Goal: Communication & Community: Answer question/provide support

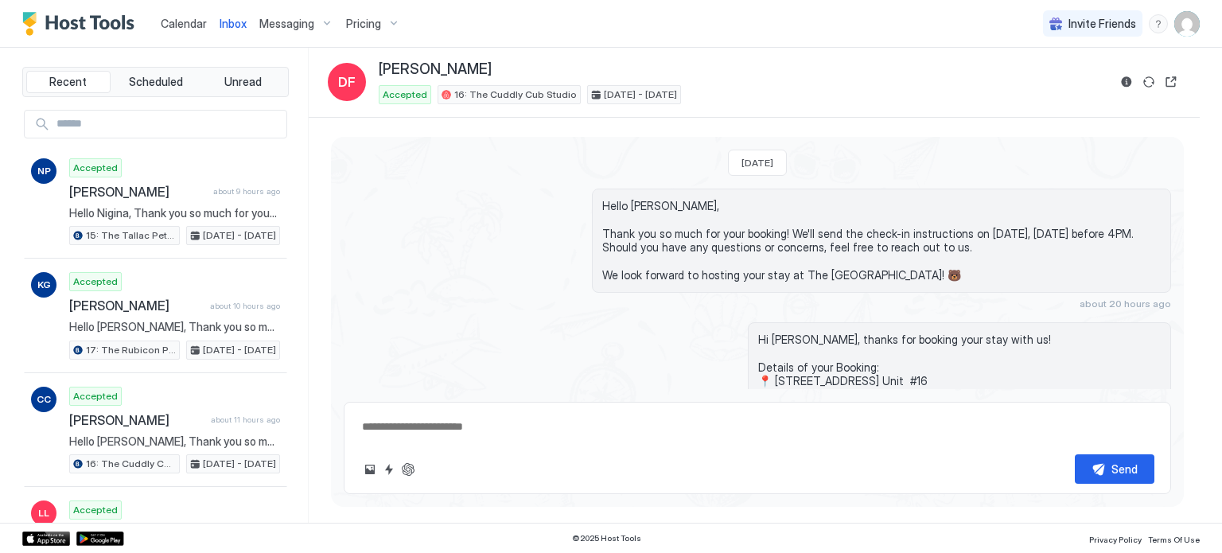
type textarea "*"
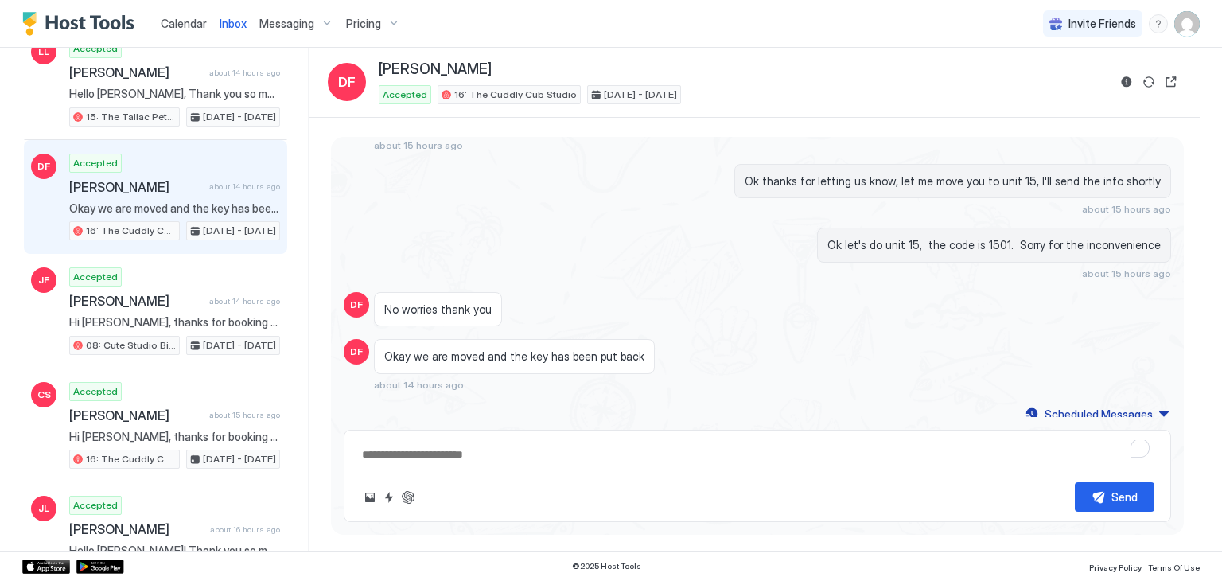
scroll to position [463, 0]
click at [228, 200] on span "Okay we are moved and the key has been put back" at bounding box center [174, 207] width 211 height 14
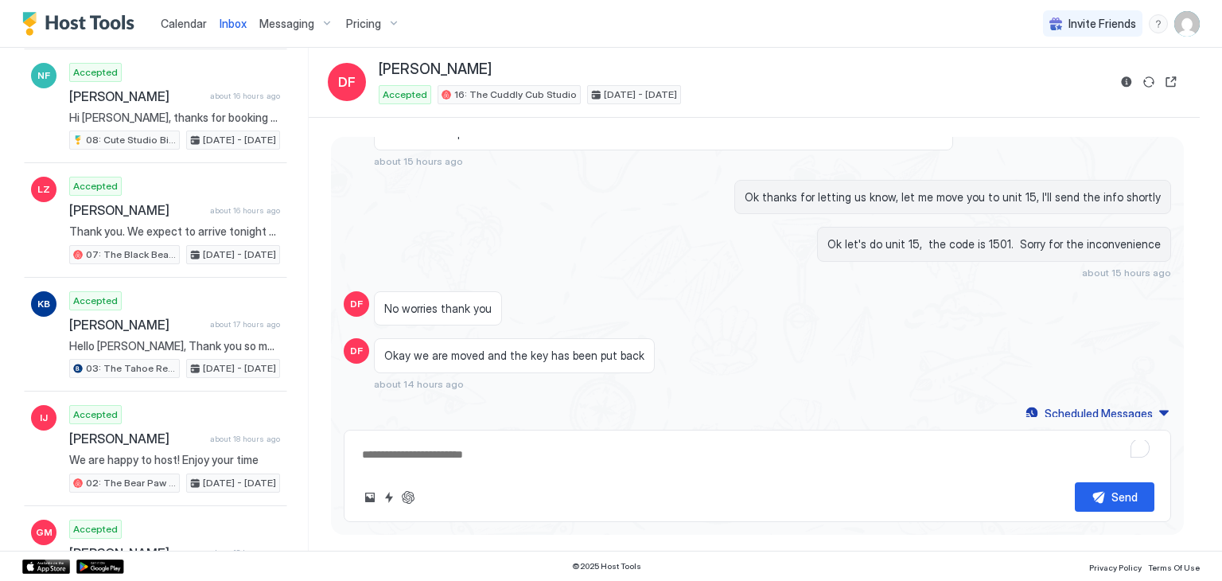
scroll to position [1015, 0]
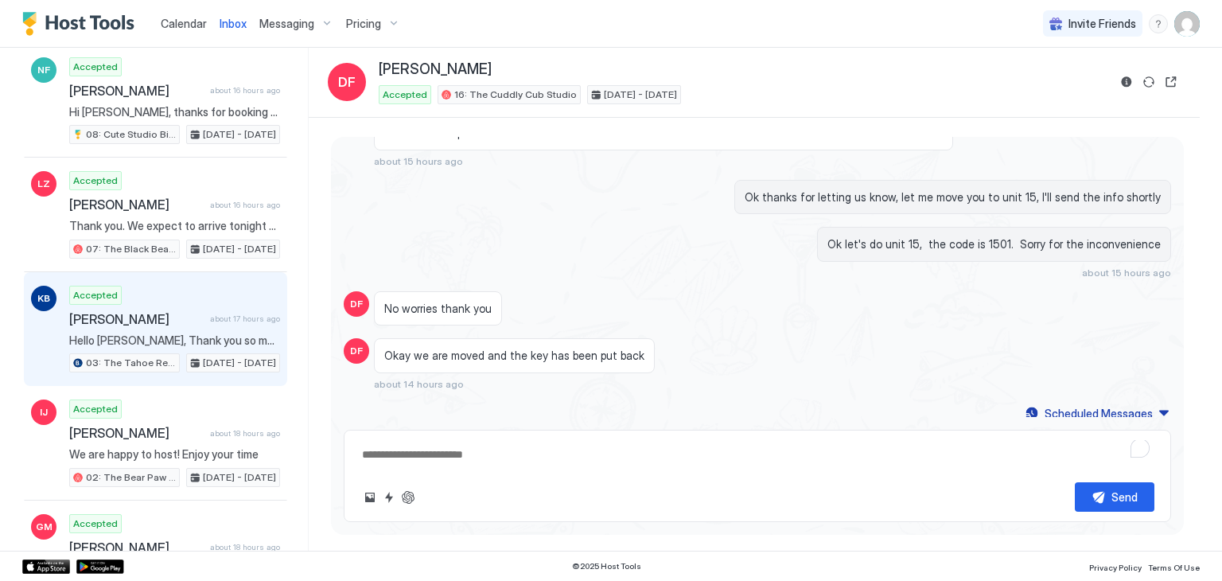
click at [166, 317] on div "Accepted [PERSON_NAME] about 17 hours ago Hello [PERSON_NAME], Thank you so muc…" at bounding box center [174, 330] width 211 height 88
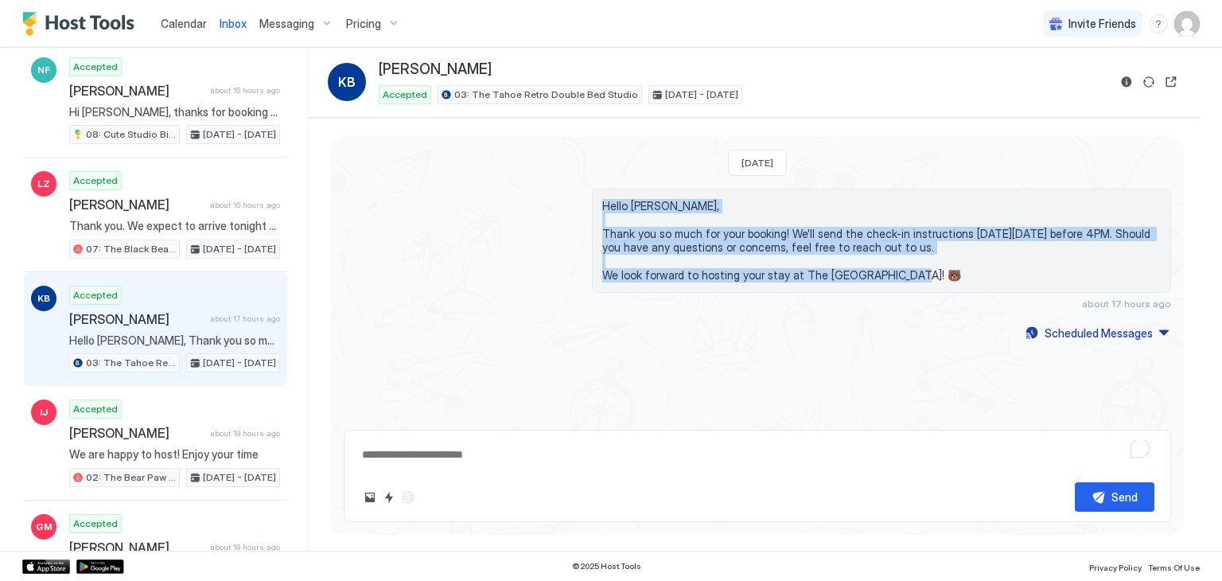
drag, startPoint x: 915, startPoint y: 275, endPoint x: 569, endPoint y: 197, distance: 354.7
click at [569, 197] on div "Hello [PERSON_NAME], Thank you so much for your booking! We'll send the check-i…" at bounding box center [758, 249] width 828 height 121
copy span "Hello [PERSON_NAME], Thank you so much for your booking! We'll send the check-i…"
click at [737, 261] on span "Hello [PERSON_NAME], Thank you so much for your booking! We'll send the check-i…" at bounding box center [881, 241] width 559 height 84
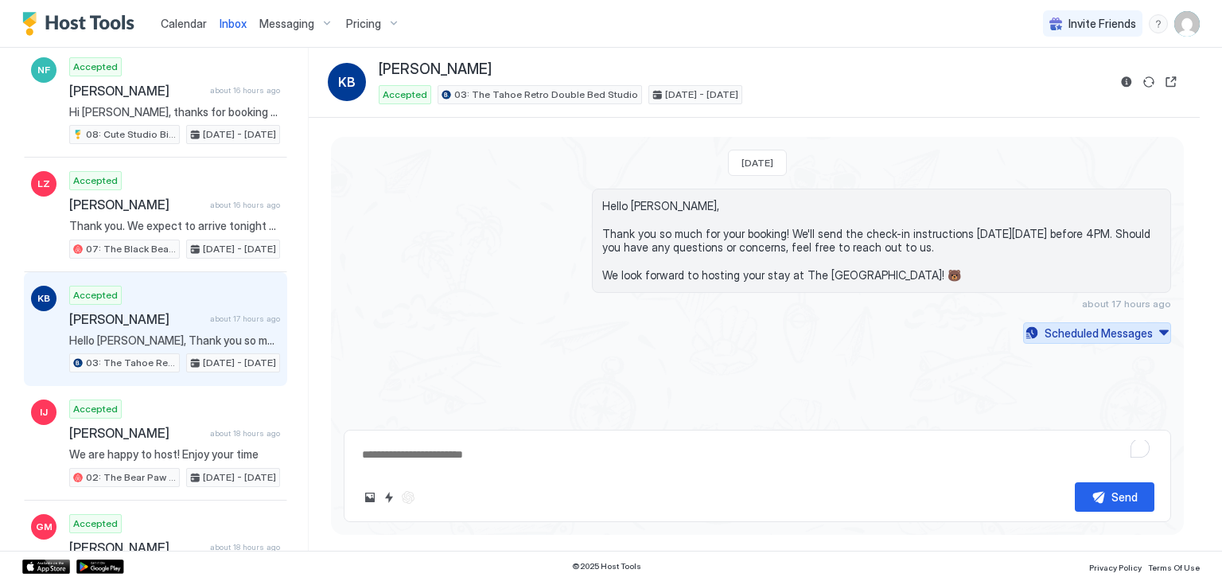
click at [1083, 325] on div "Scheduled Messages" at bounding box center [1099, 333] width 108 height 17
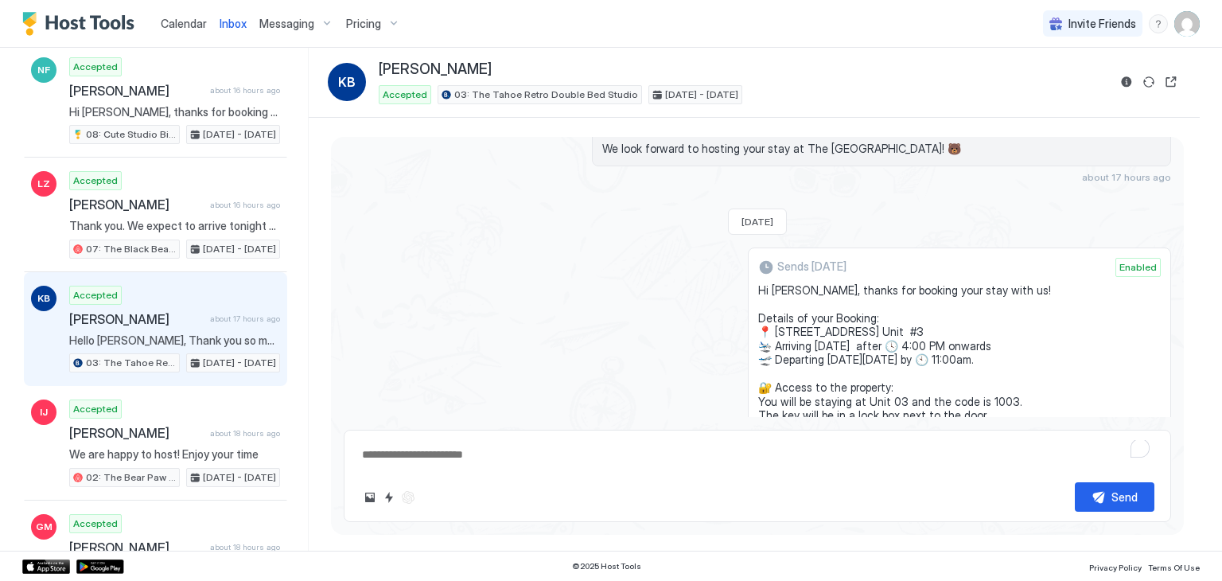
scroll to position [248, 0]
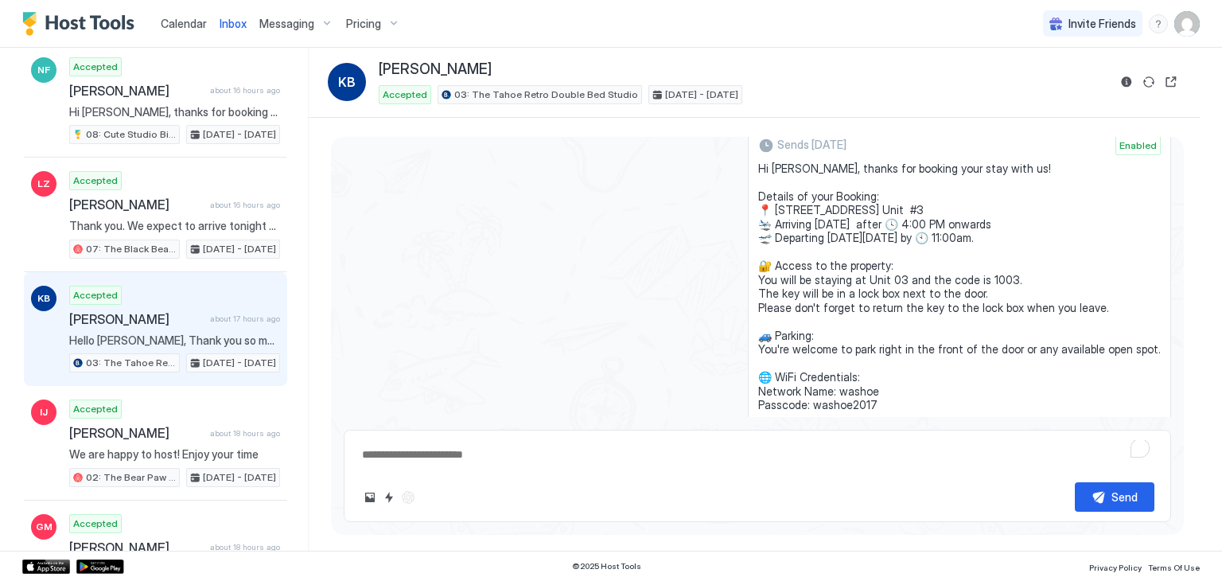
drag, startPoint x: 862, startPoint y: 394, endPoint x: 756, endPoint y: 166, distance: 251.0
click at [756, 166] on div "Sends [DATE] Enabled Hi [PERSON_NAME], thanks for booking your stay with us! De…" at bounding box center [758, 314] width 828 height 376
copy span "Hi [PERSON_NAME], thanks for booking your stay with us! Details of your Booking…"
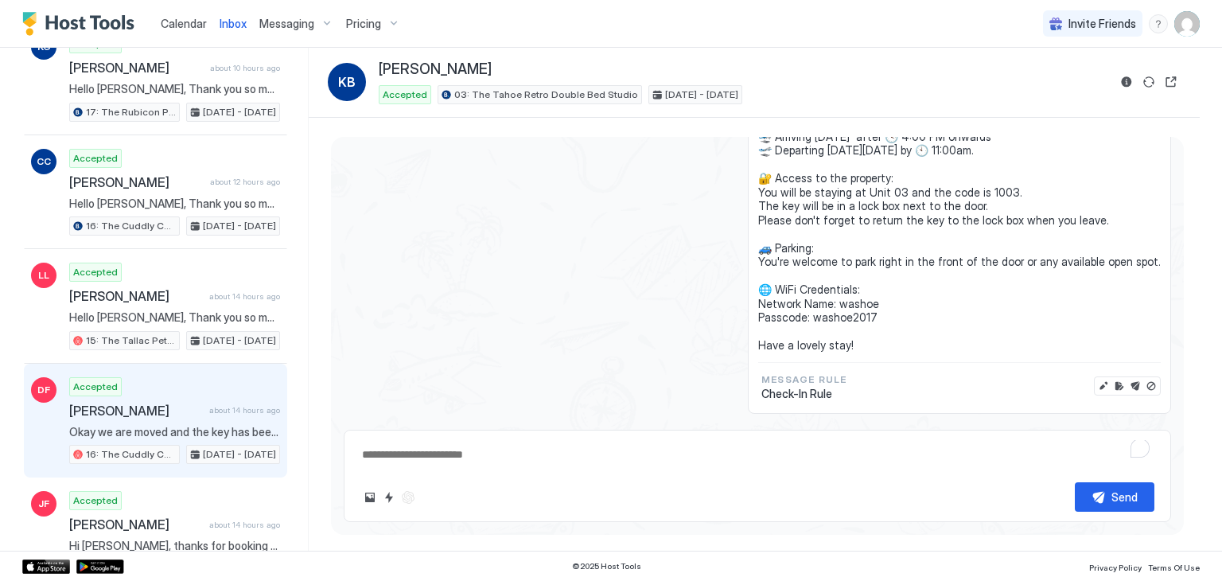
scroll to position [236, 0]
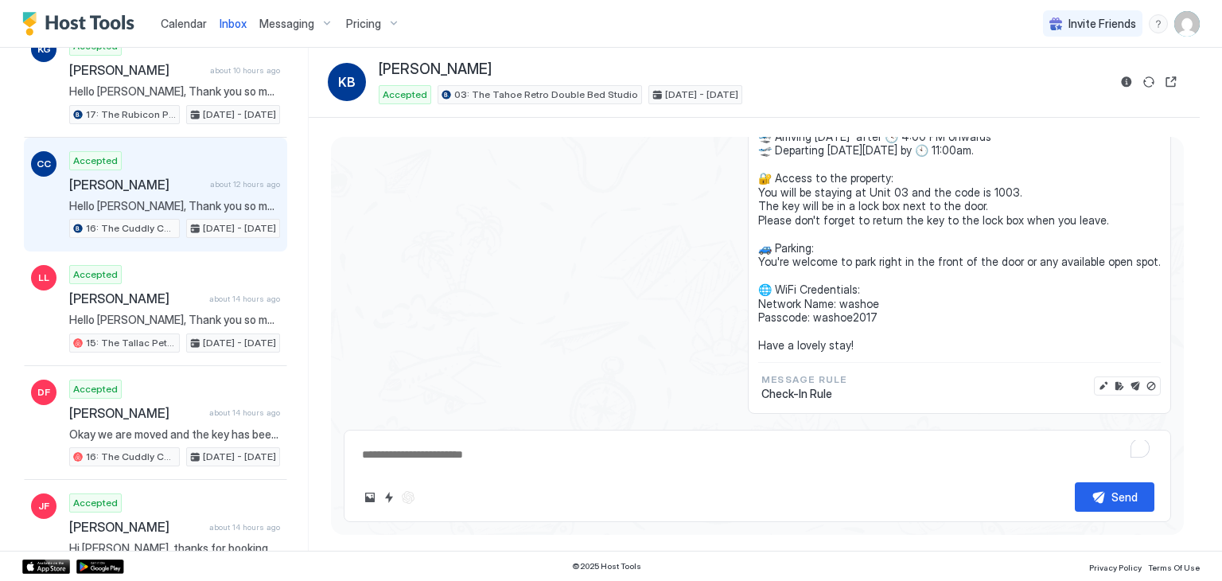
click at [202, 194] on div "Accepted [PERSON_NAME] about 12 hours ago Hello [PERSON_NAME], Thank you so muc…" at bounding box center [174, 195] width 211 height 88
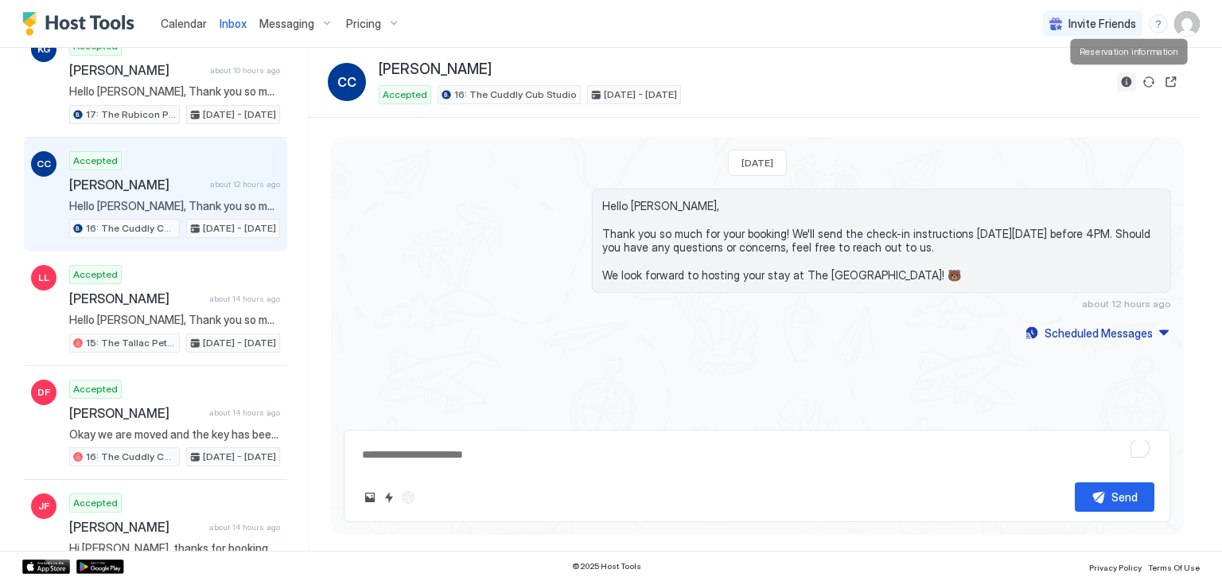
click at [1131, 88] on button "Reservation information" at bounding box center [1126, 81] width 19 height 19
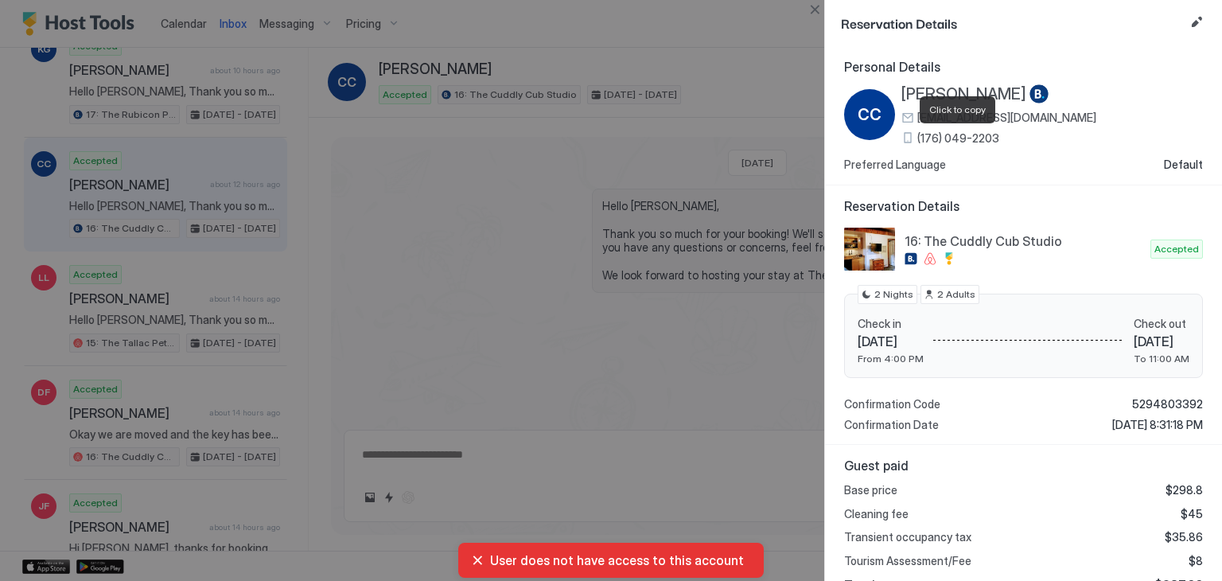
click at [976, 139] on span "(176) 049-2203" at bounding box center [959, 138] width 82 height 14
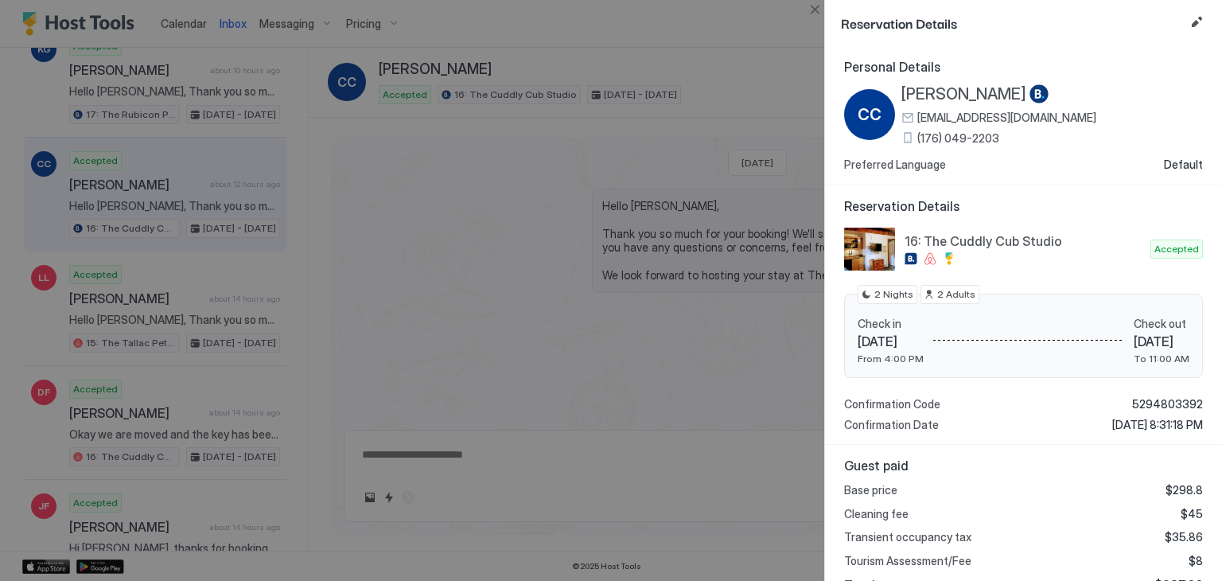
click at [912, 92] on span "[PERSON_NAME]" at bounding box center [964, 94] width 125 height 20
click at [815, 10] on button "Close" at bounding box center [814, 9] width 19 height 19
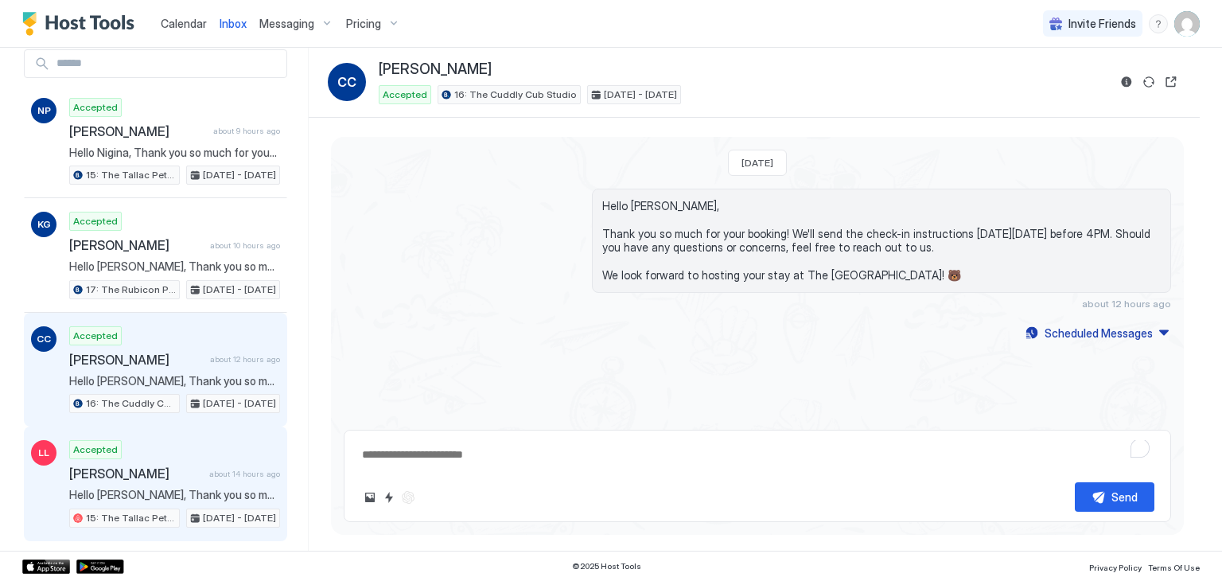
scroll to position [51, 0]
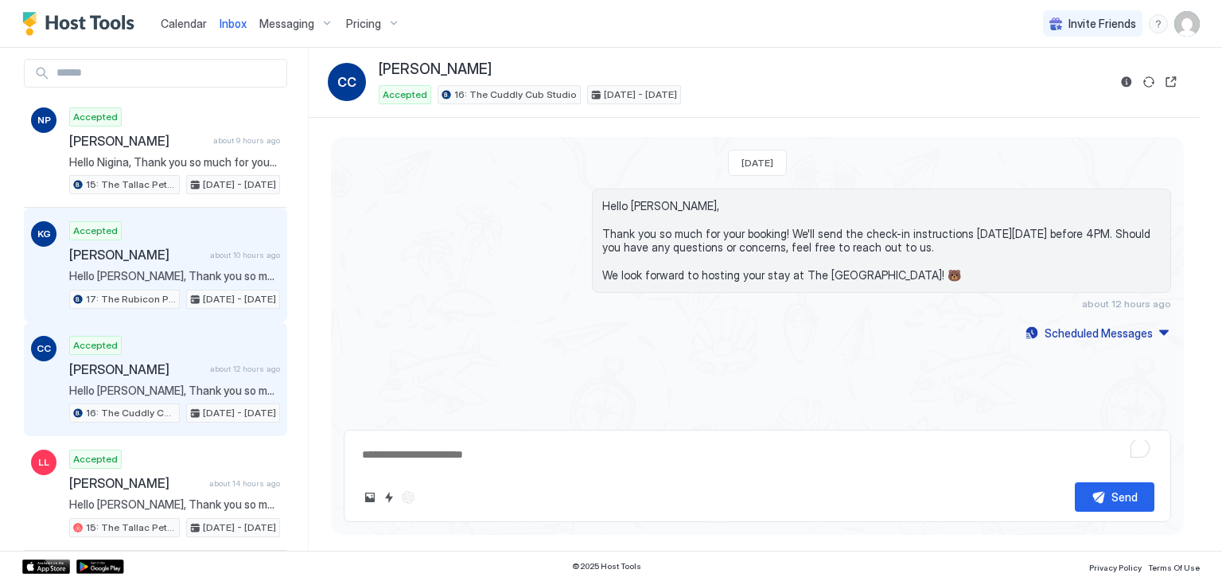
click at [179, 263] on div "Accepted [PERSON_NAME] about 10 hours ago Hello [PERSON_NAME], Thank you so muc…" at bounding box center [174, 265] width 211 height 88
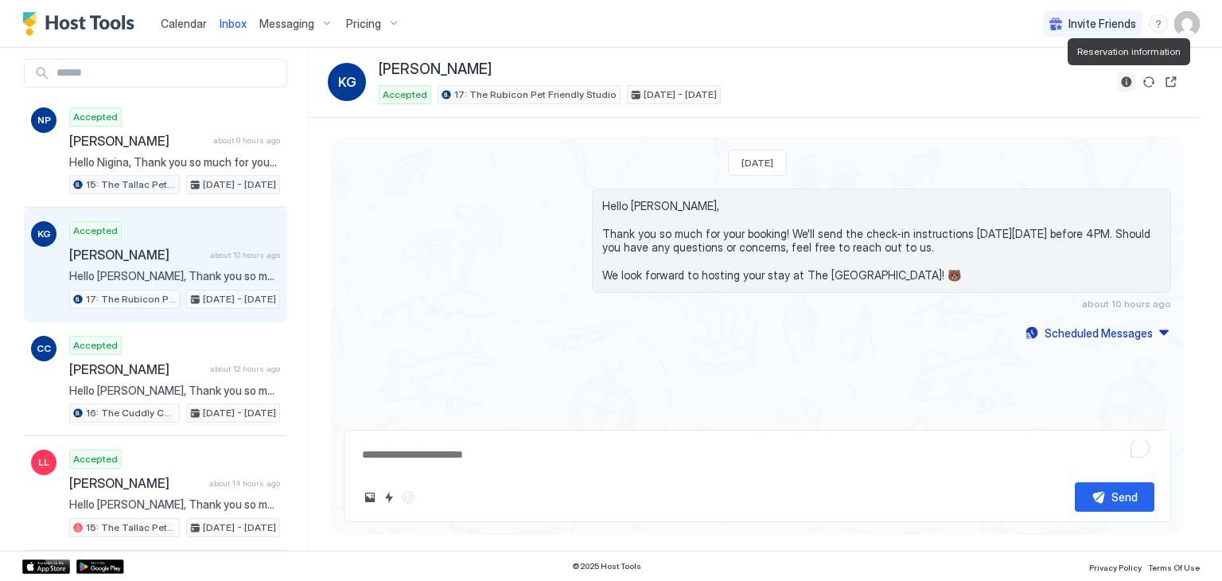
click at [1128, 84] on button "Reservation information" at bounding box center [1126, 81] width 19 height 19
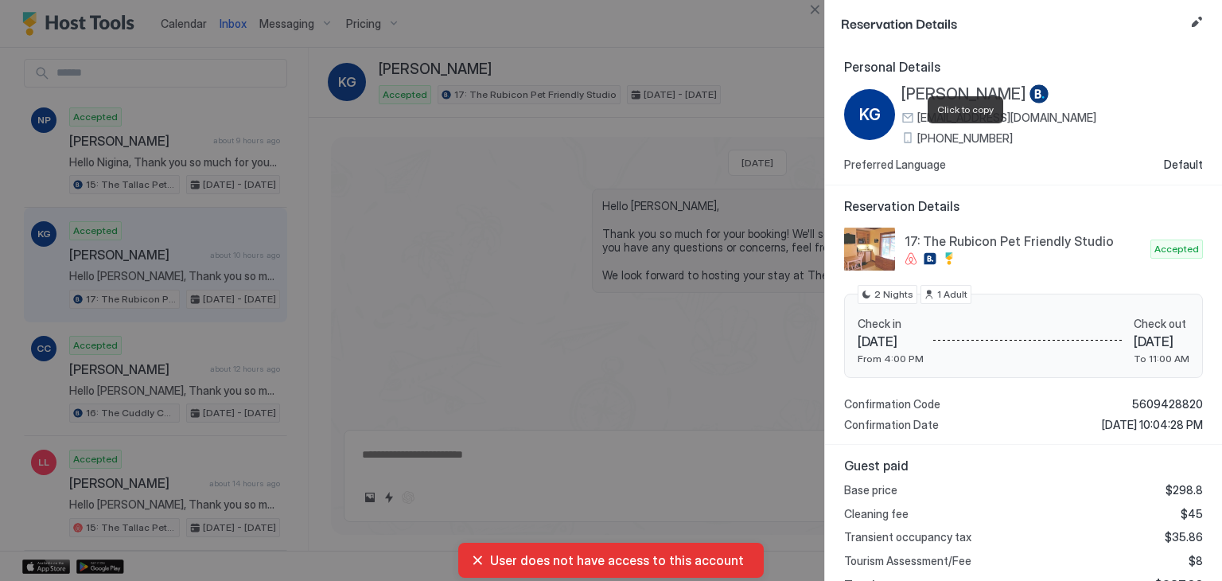
click at [946, 134] on span "[PHONE_NUMBER]" at bounding box center [966, 138] width 96 height 14
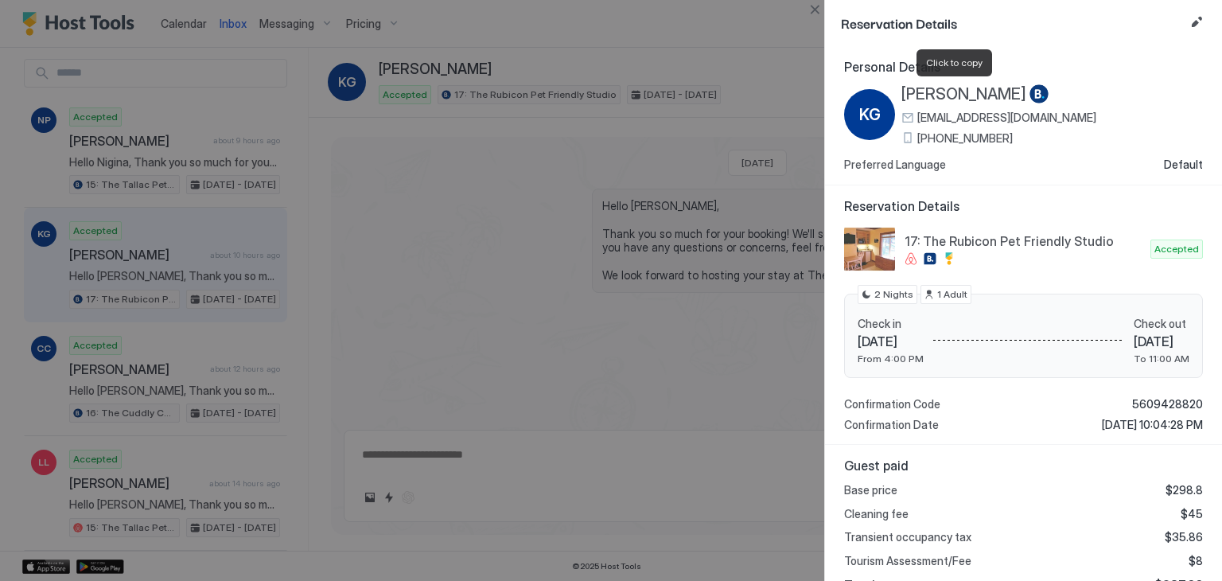
click at [952, 92] on span "[PERSON_NAME]" at bounding box center [964, 94] width 125 height 20
click at [804, 6] on div at bounding box center [611, 290] width 1222 height 581
click at [813, 9] on button "Close" at bounding box center [814, 9] width 19 height 19
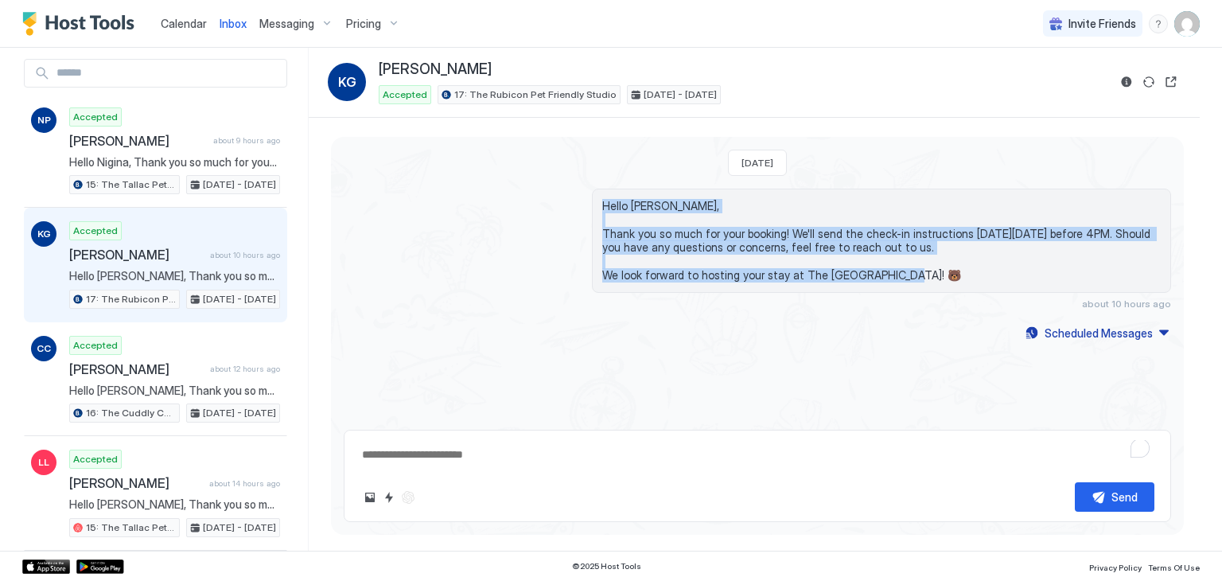
drag, startPoint x: 917, startPoint y: 275, endPoint x: 565, endPoint y: 190, distance: 361.9
click at [565, 190] on div "Hello [PERSON_NAME], Thank you so much for your booking! We'll send the check-i…" at bounding box center [758, 249] width 828 height 121
copy span "Hello [PERSON_NAME], Thank you so much for your booking! We'll send the check-i…"
click at [1060, 335] on div "Scheduled Messages" at bounding box center [1099, 333] width 108 height 17
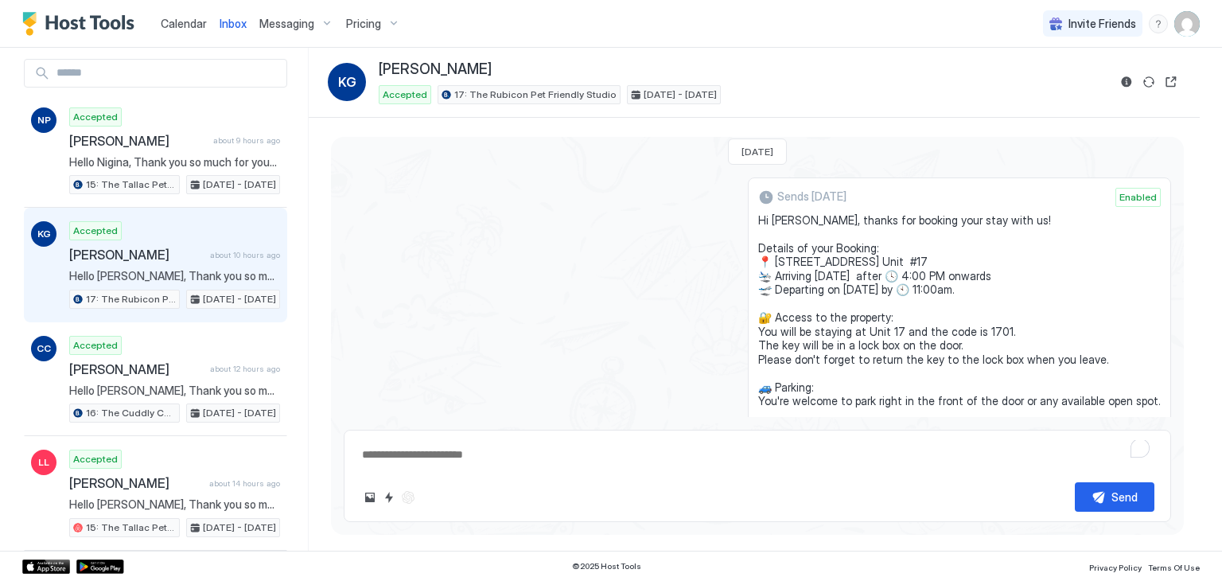
scroll to position [127, 0]
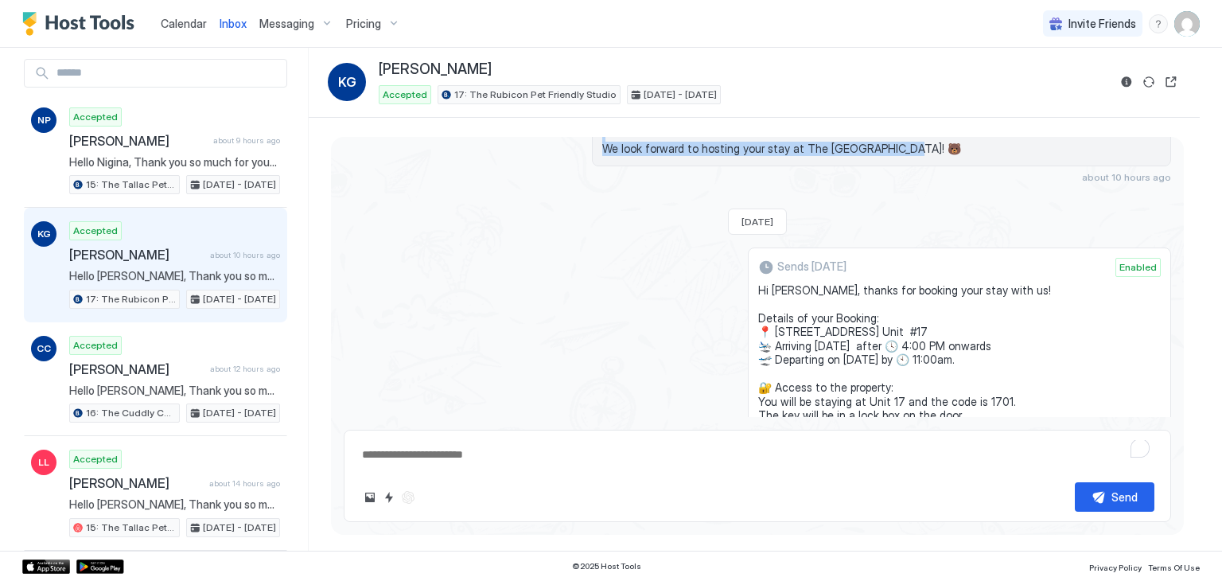
drag, startPoint x: 864, startPoint y: 317, endPoint x: 764, endPoint y: 279, distance: 107.0
click at [764, 279] on div "Sends [DATE] Enabled Hi [PERSON_NAME], thanks for booking your stay with us! De…" at bounding box center [959, 436] width 423 height 376
click at [820, 315] on span "Hi [PERSON_NAME], thanks for booking your stay with us! Details of your Booking…" at bounding box center [959, 422] width 403 height 279
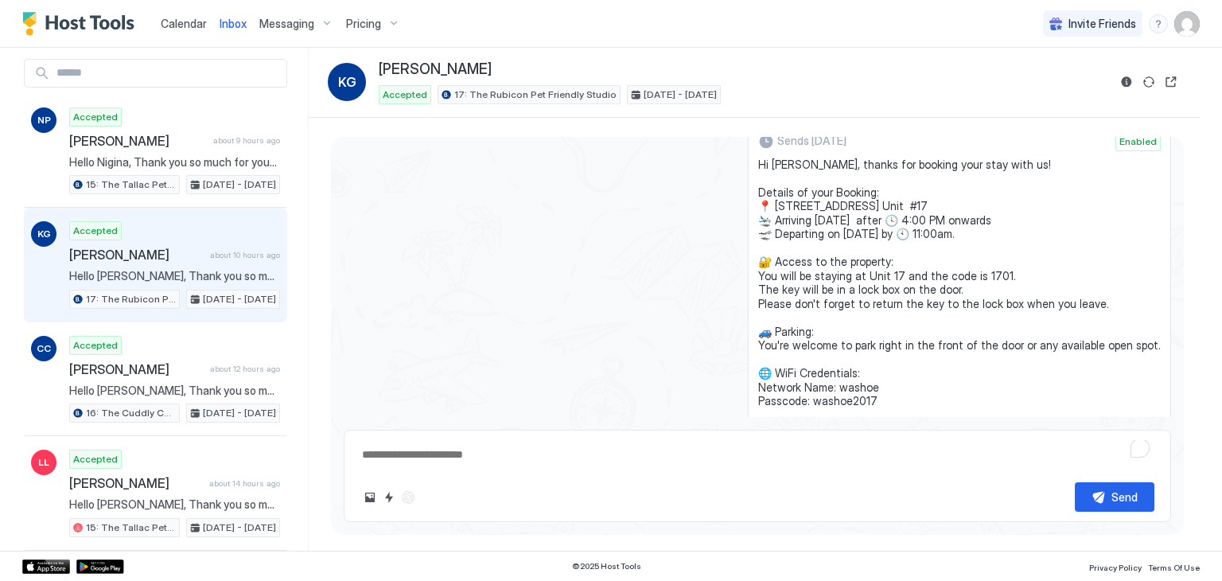
scroll to position [248, 0]
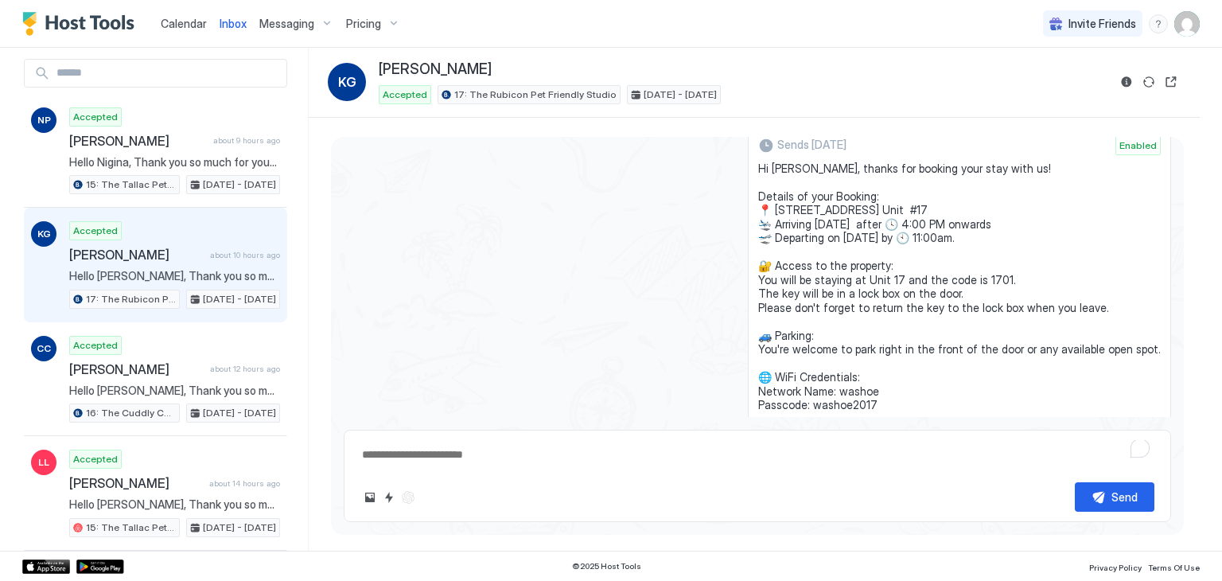
drag, startPoint x: 863, startPoint y: 373, endPoint x: 767, endPoint y: 170, distance: 225.3
click at [767, 170] on div "Sends [DATE] Enabled Hi [PERSON_NAME], thanks for booking your stay with us! De…" at bounding box center [959, 314] width 423 height 376
copy span "Hi [PERSON_NAME], thanks for booking your stay with us! Details of your Booking…"
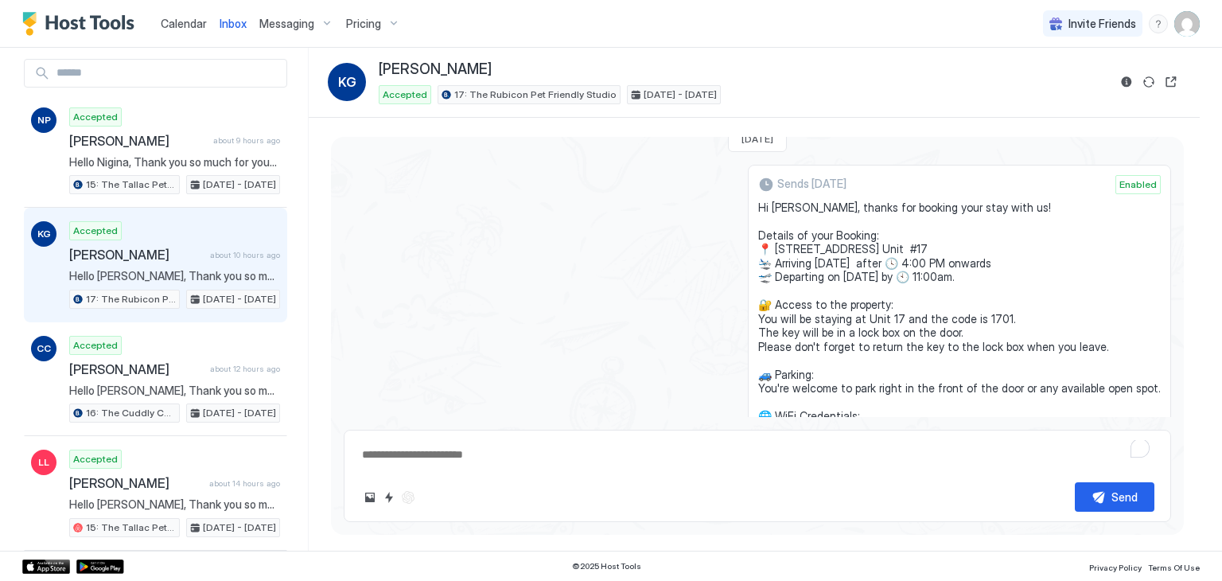
scroll to position [0, 0]
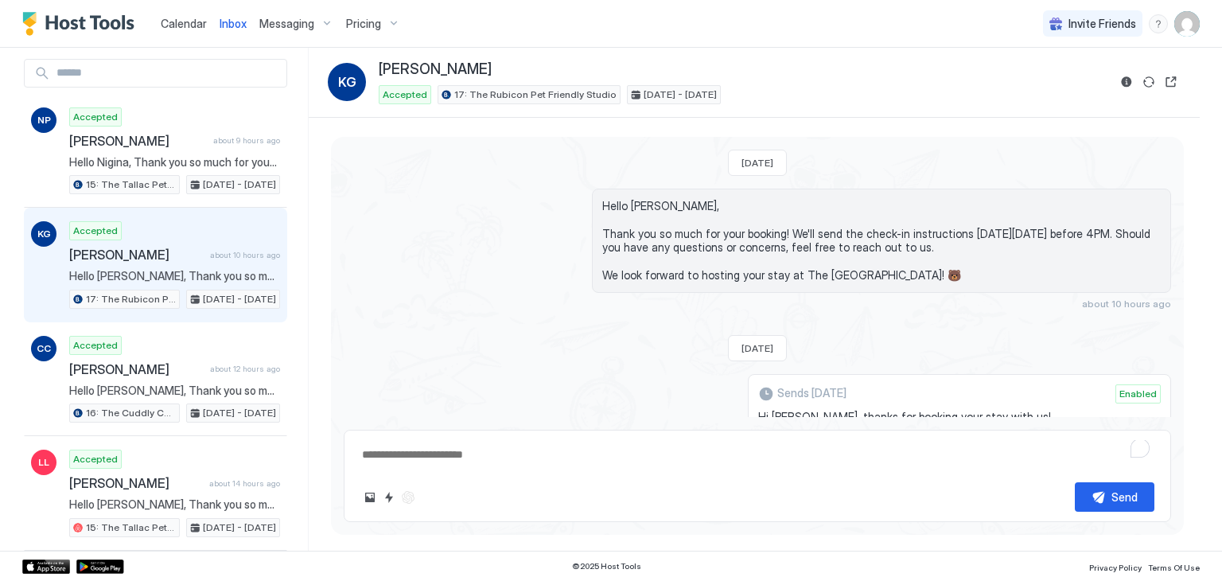
click at [522, 255] on div "Hello [PERSON_NAME], Thank you so much for your booking! We'll send the check-i…" at bounding box center [758, 249] width 828 height 121
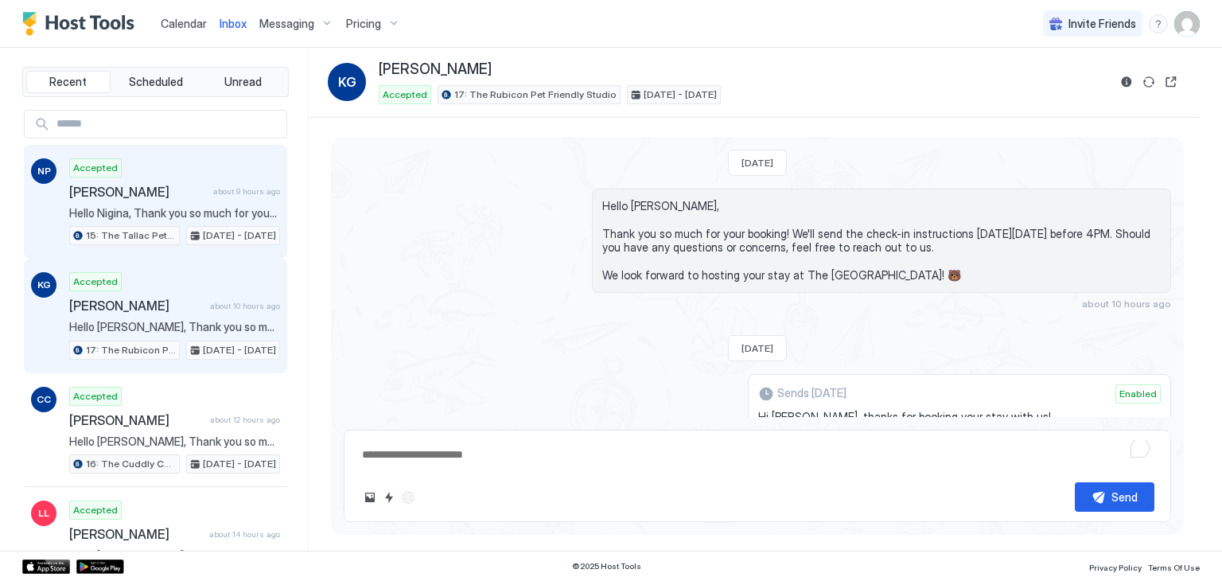
click at [210, 206] on span "Hello Nigina, Thank you so much for your booking! We'll send the check-in instr…" at bounding box center [174, 213] width 211 height 14
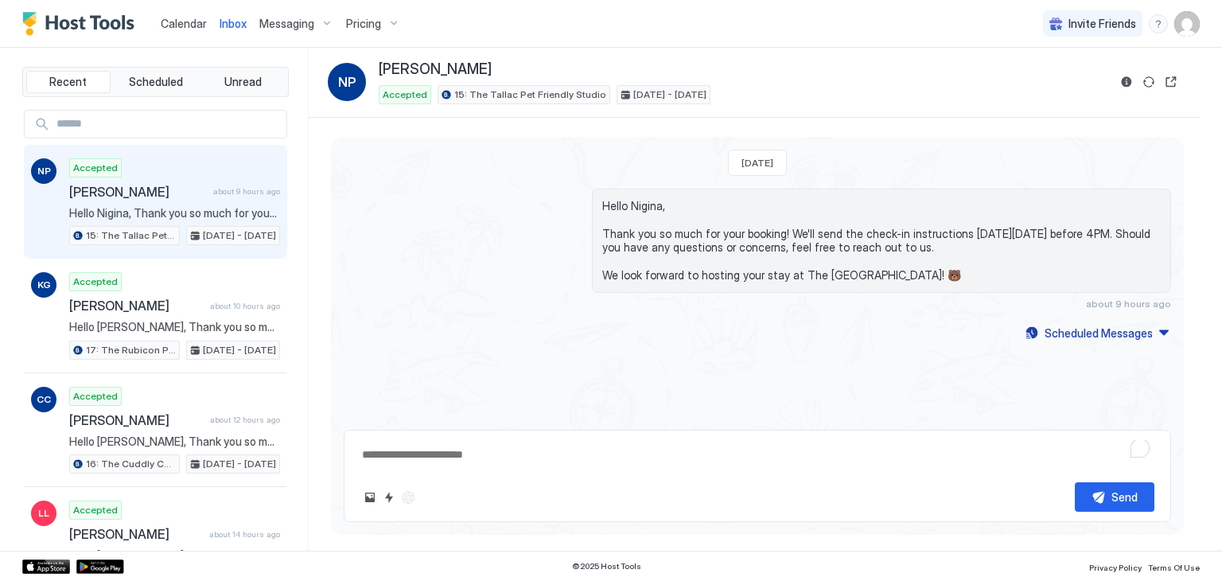
click at [909, 281] on span "Hello Nigina, Thank you so much for your booking! We'll send the check-in instr…" at bounding box center [881, 241] width 559 height 84
click at [1125, 83] on button "Reservation information" at bounding box center [1126, 81] width 19 height 19
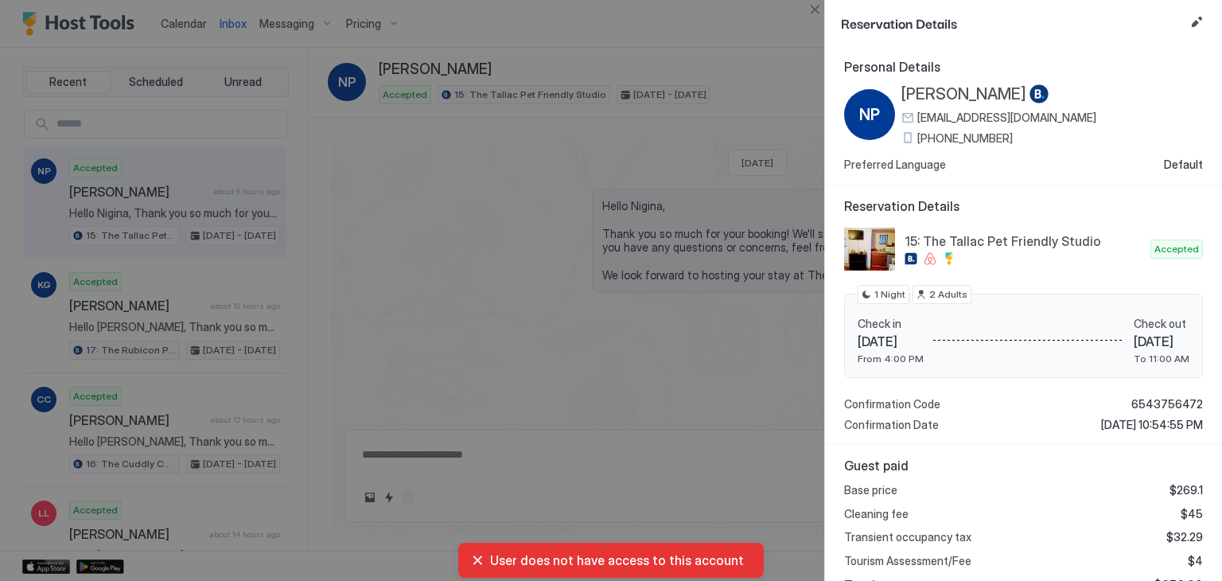
click at [941, 135] on span "[PHONE_NUMBER]" at bounding box center [966, 138] width 96 height 14
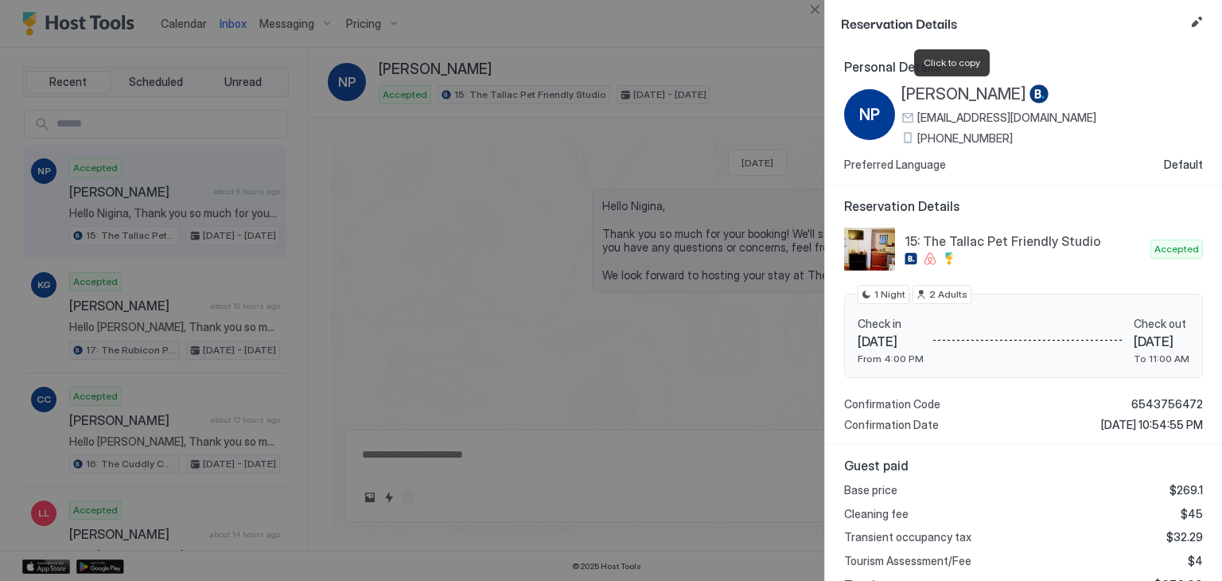
click at [927, 92] on span "[PERSON_NAME]" at bounding box center [964, 94] width 125 height 20
click at [815, 11] on button "Close" at bounding box center [814, 9] width 19 height 19
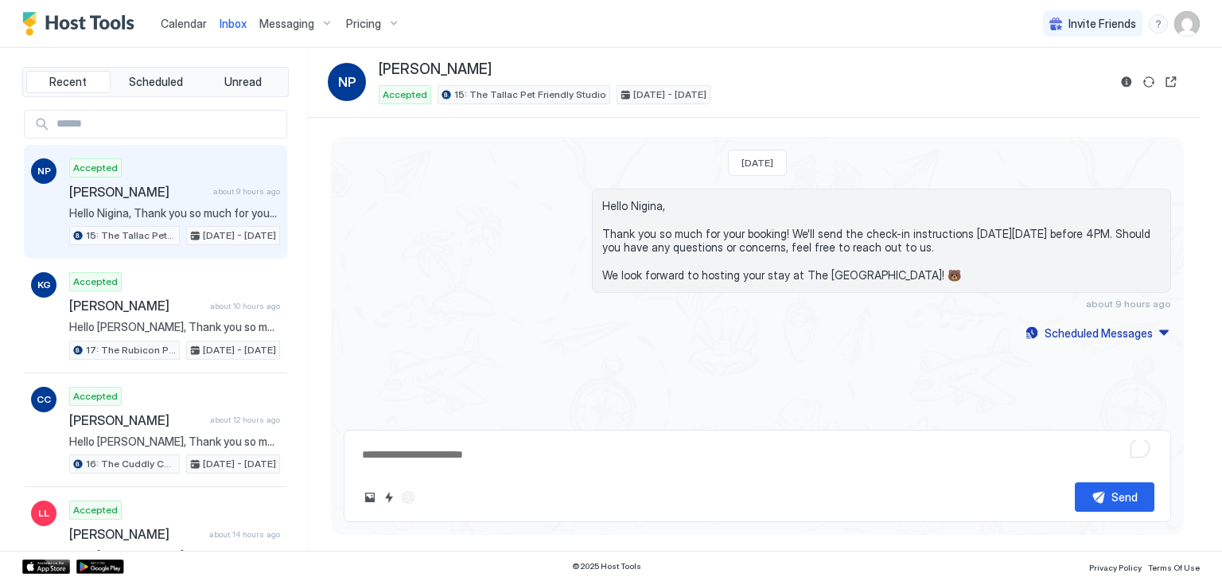
drag, startPoint x: 916, startPoint y: 280, endPoint x: 516, endPoint y: 185, distance: 411.5
click at [516, 185] on div "[DATE] Hello [PERSON_NAME], Thank you so much for your booking! We'll send the …" at bounding box center [757, 240] width 853 height 207
copy span "Hello [PERSON_NAME], Thank you so much for your booking! We'll send the check-i…"
click at [1048, 338] on div "Scheduled Messages" at bounding box center [1099, 333] width 108 height 17
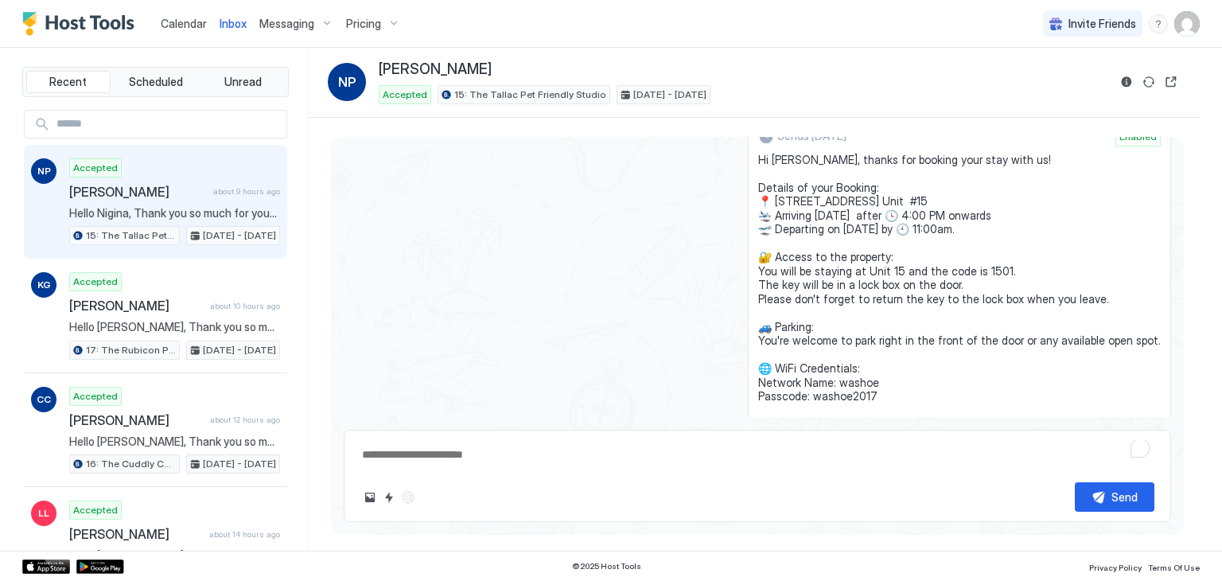
scroll to position [161, 0]
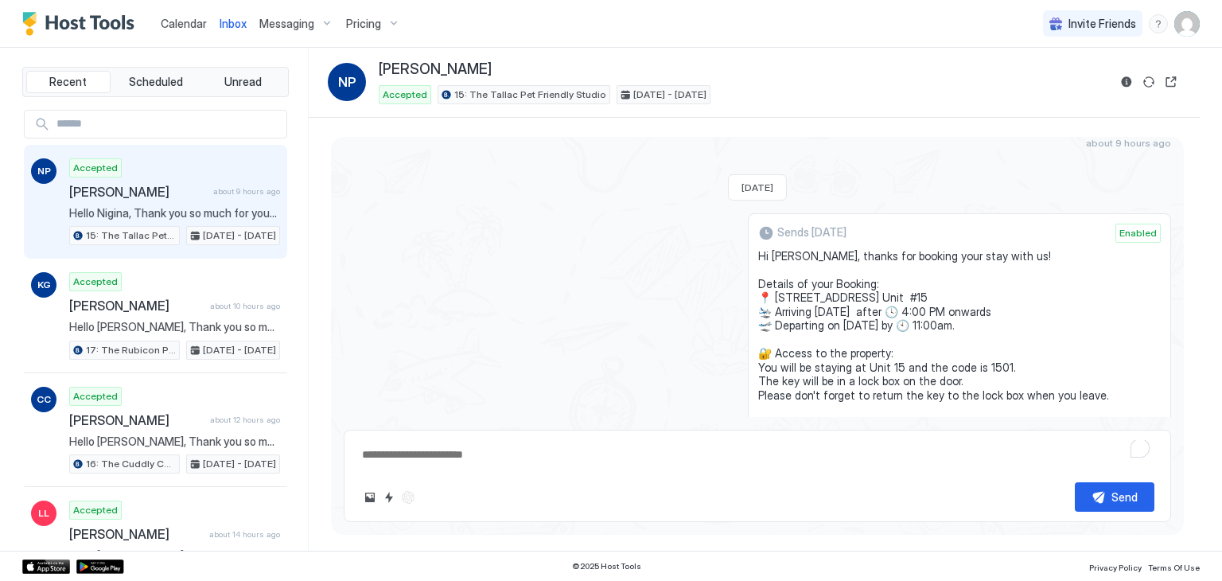
drag, startPoint x: 867, startPoint y: 315, endPoint x: 753, endPoint y: 255, distance: 129.2
click at [753, 255] on div "Sends [DATE] Enabled Hi [PERSON_NAME], thanks for booking your stay with us! De…" at bounding box center [758, 401] width 828 height 376
copy span "Hi [PERSON_NAME], thanks for booking your stay with us! Details of your Booking…"
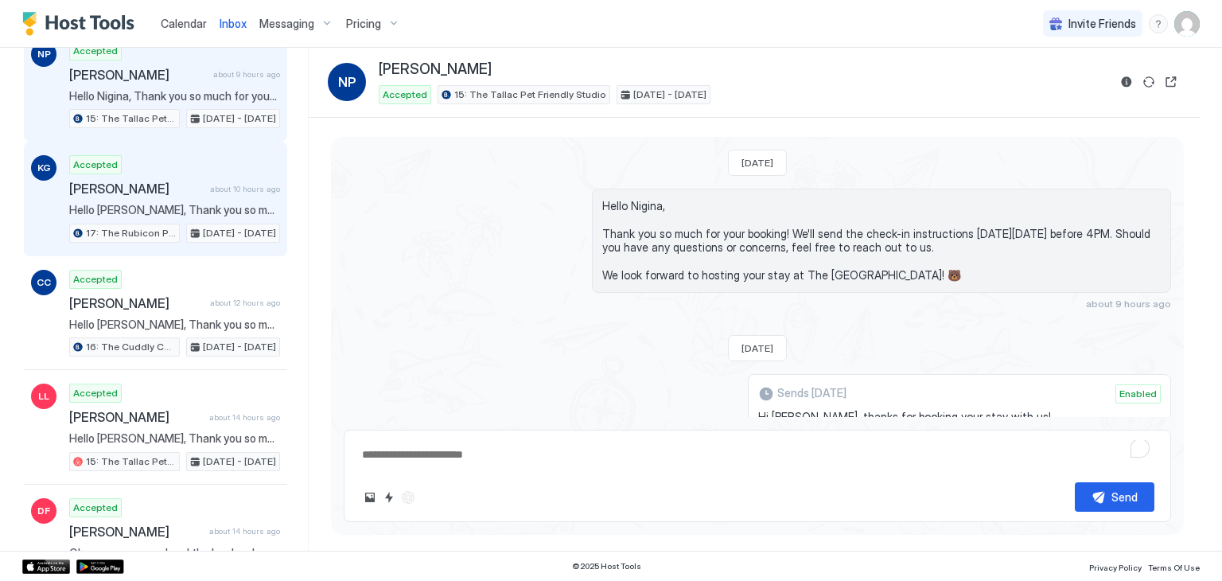
scroll to position [159, 0]
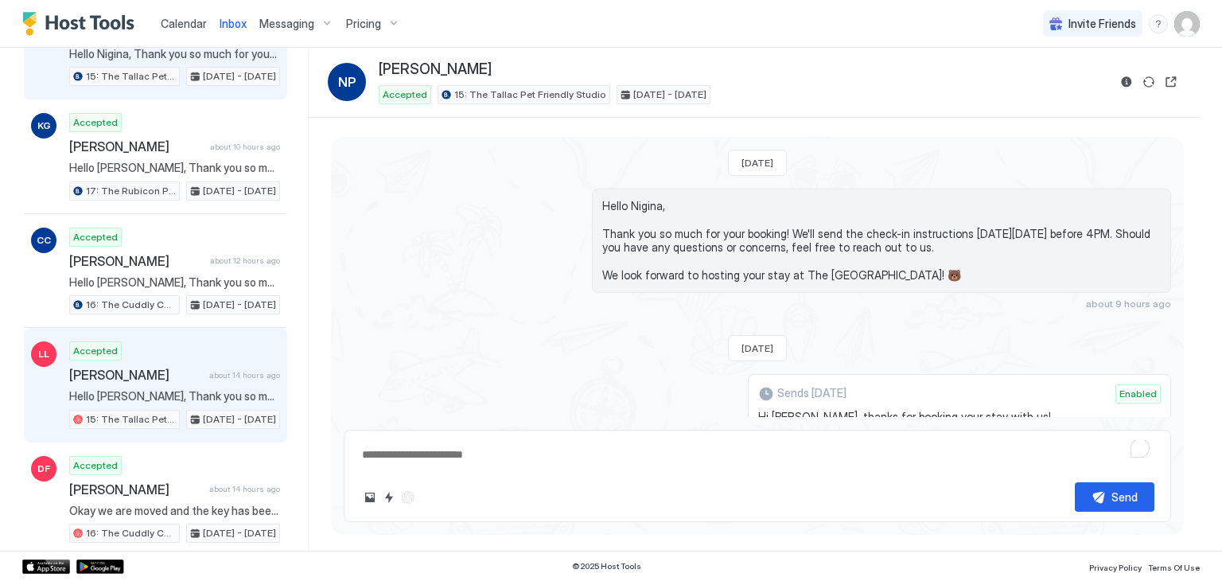
click at [176, 383] on div "Accepted [PERSON_NAME] about 14 hours ago Hello [PERSON_NAME], Thank you so muc…" at bounding box center [174, 385] width 211 height 88
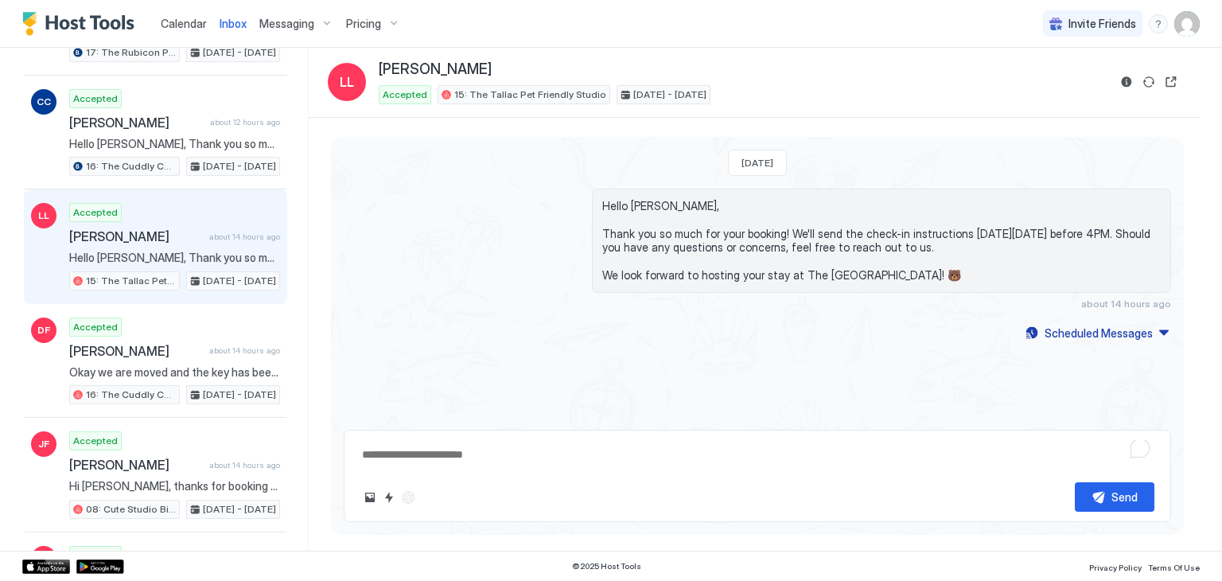
scroll to position [318, 0]
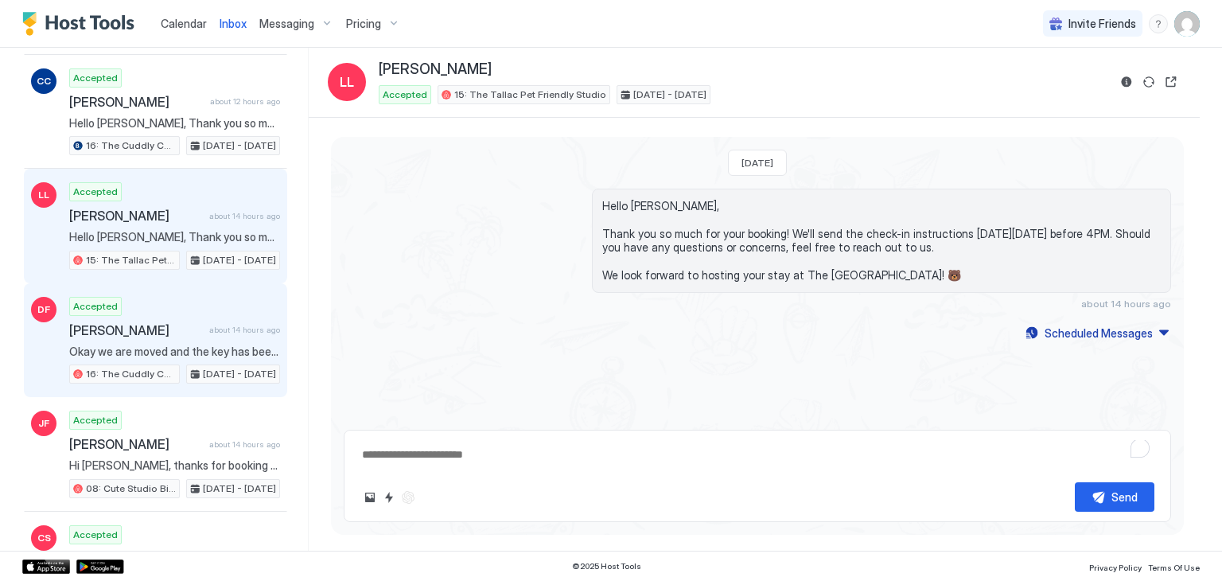
click at [210, 325] on span "about 14 hours ago" at bounding box center [244, 330] width 71 height 10
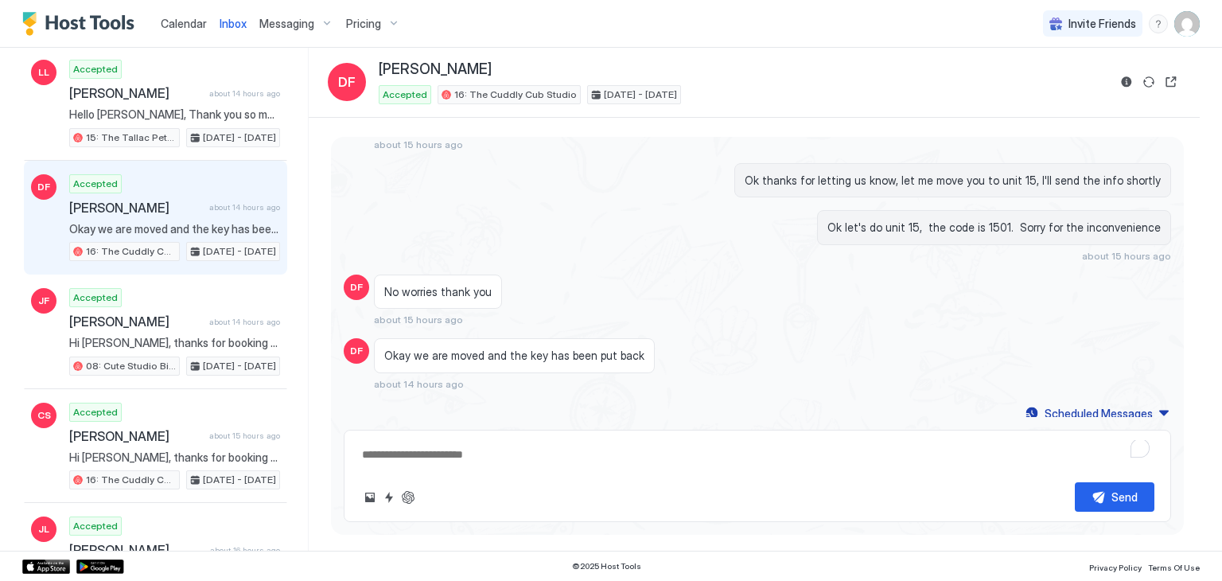
scroll to position [442, 0]
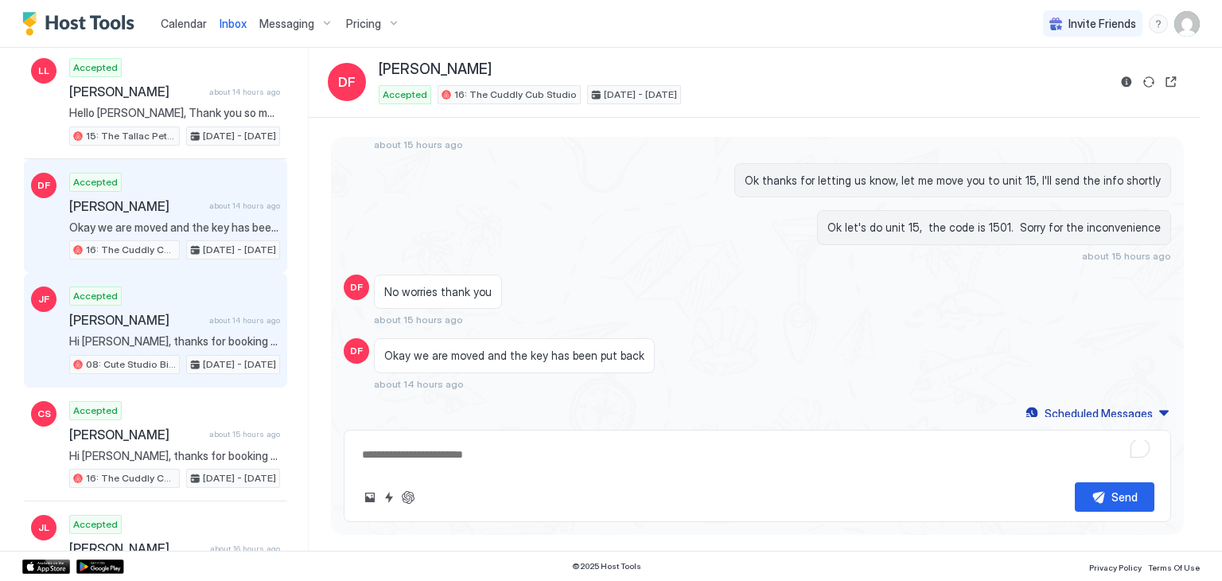
click at [210, 321] on div "[PERSON_NAME] about 14 hours ago" at bounding box center [174, 320] width 211 height 16
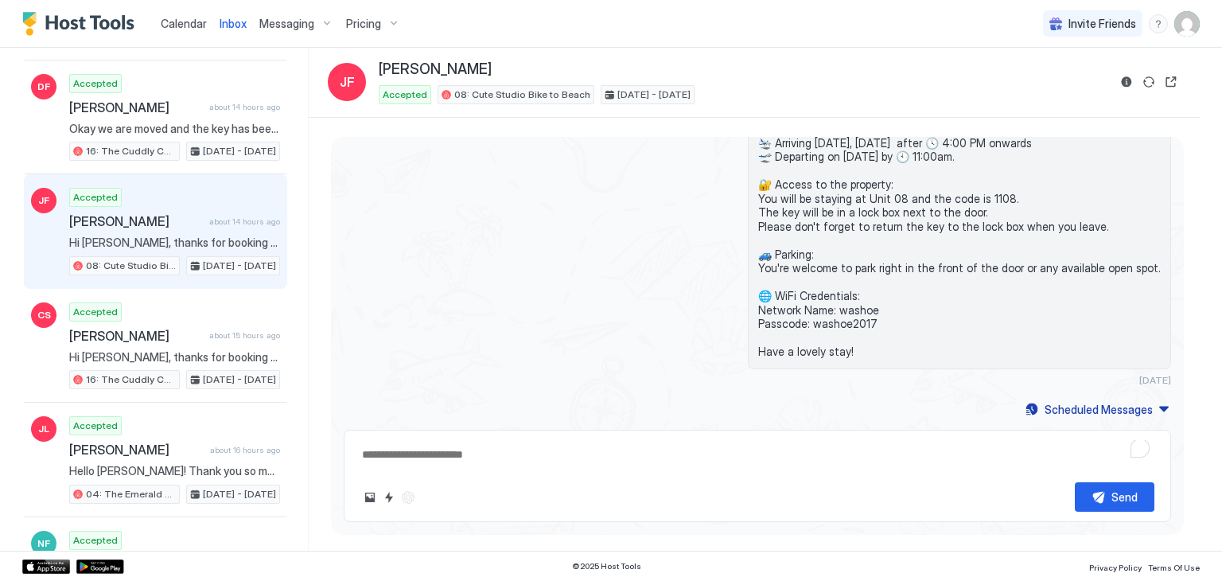
scroll to position [563, 0]
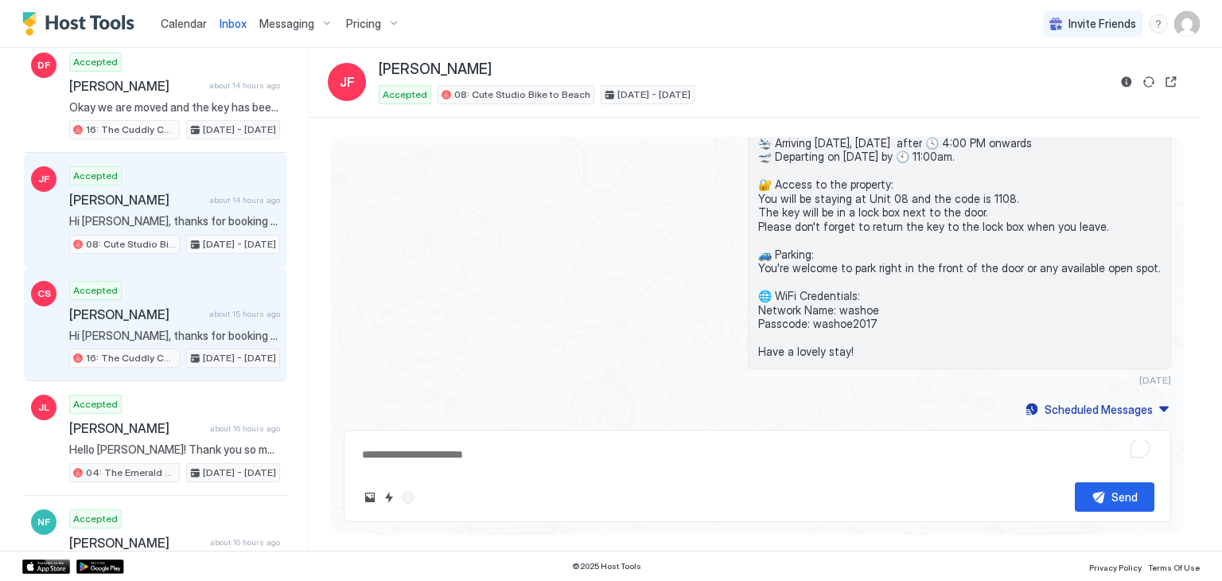
click at [210, 329] on span "Hi [PERSON_NAME], thanks for booking your stay with us! Details of your Booking…" at bounding box center [174, 336] width 211 height 14
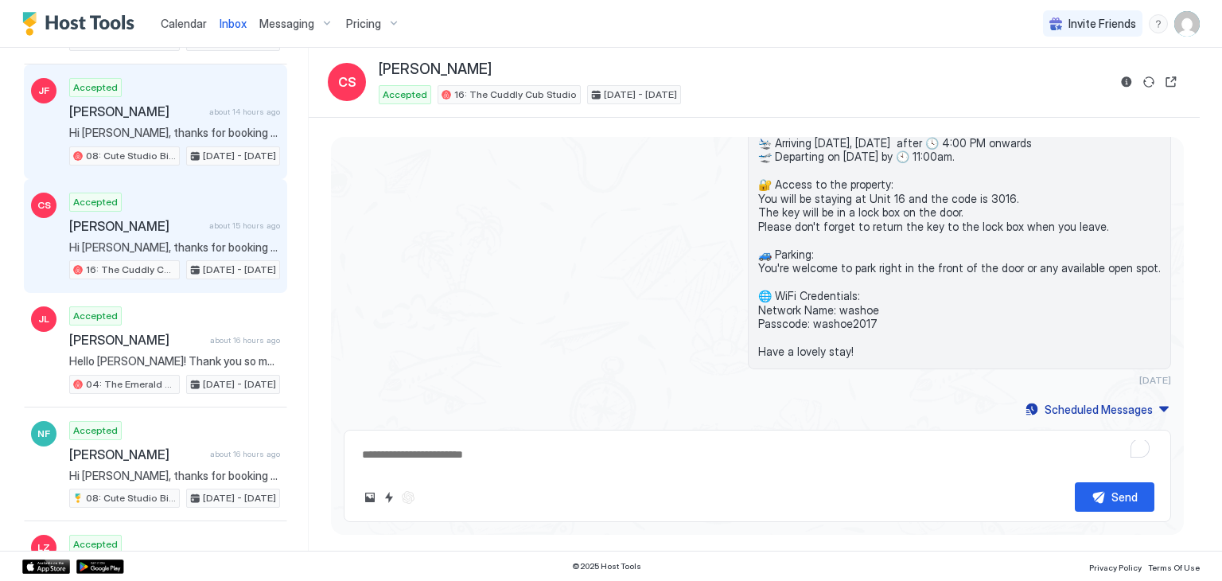
scroll to position [673, 0]
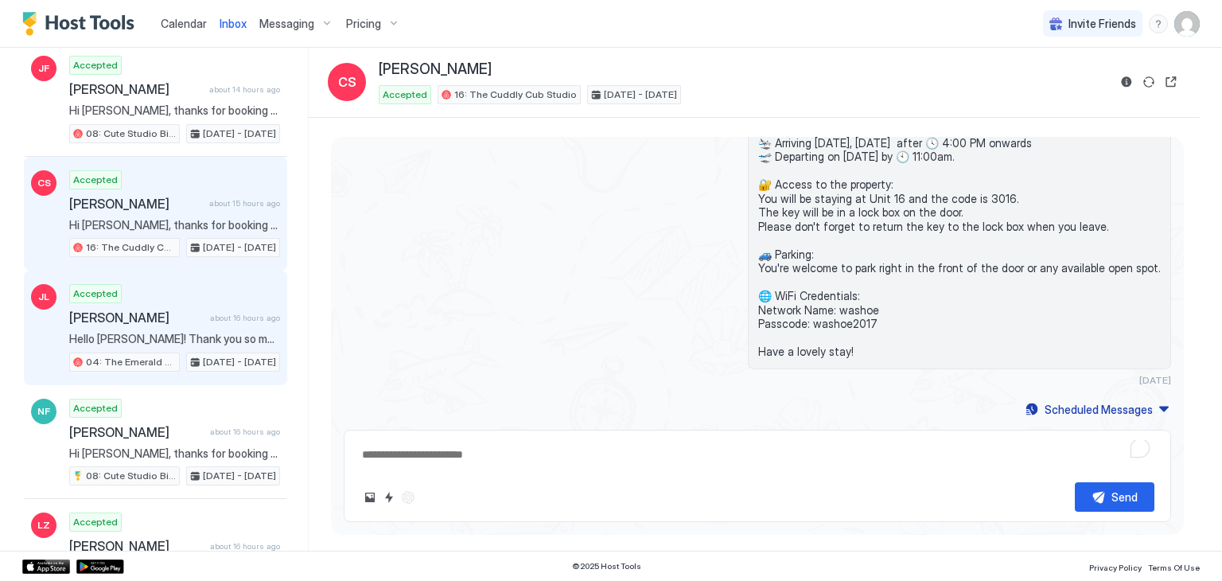
click at [210, 321] on div "Accepted [PERSON_NAME] about 16 hours ago Hello [PERSON_NAME]! Thank you so muc…" at bounding box center [174, 328] width 211 height 88
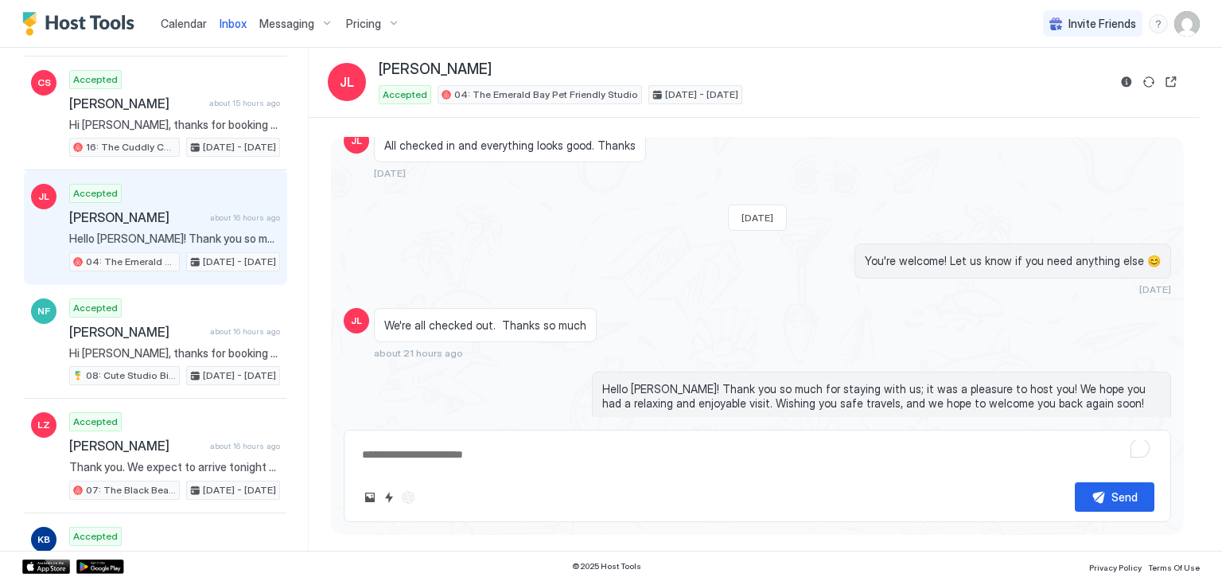
scroll to position [775, 0]
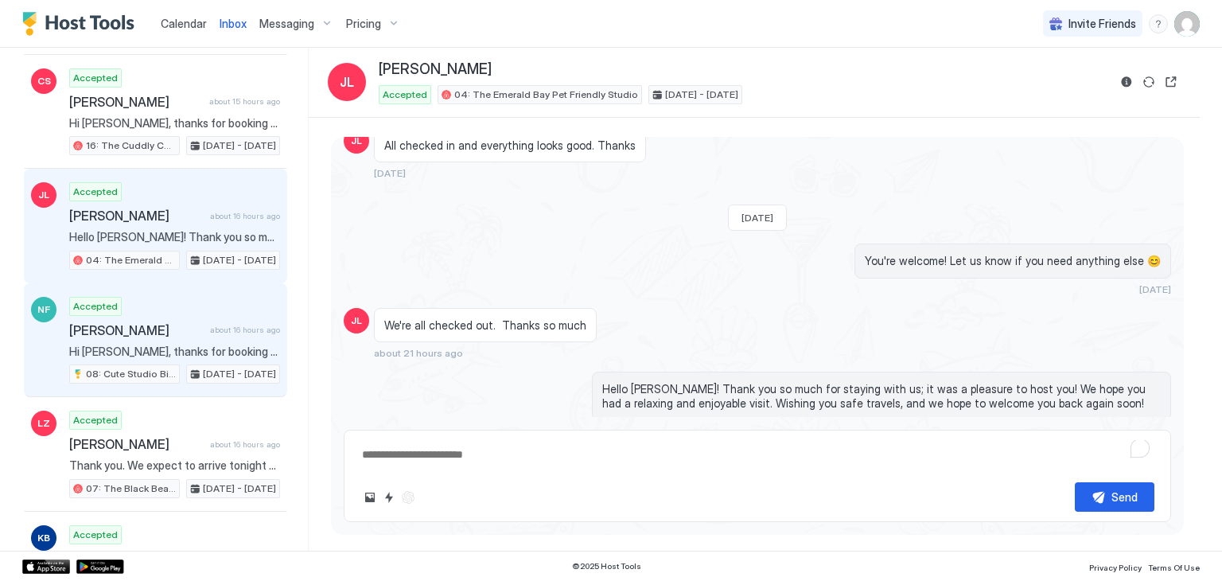
click at [210, 325] on span "about 16 hours ago" at bounding box center [245, 330] width 70 height 10
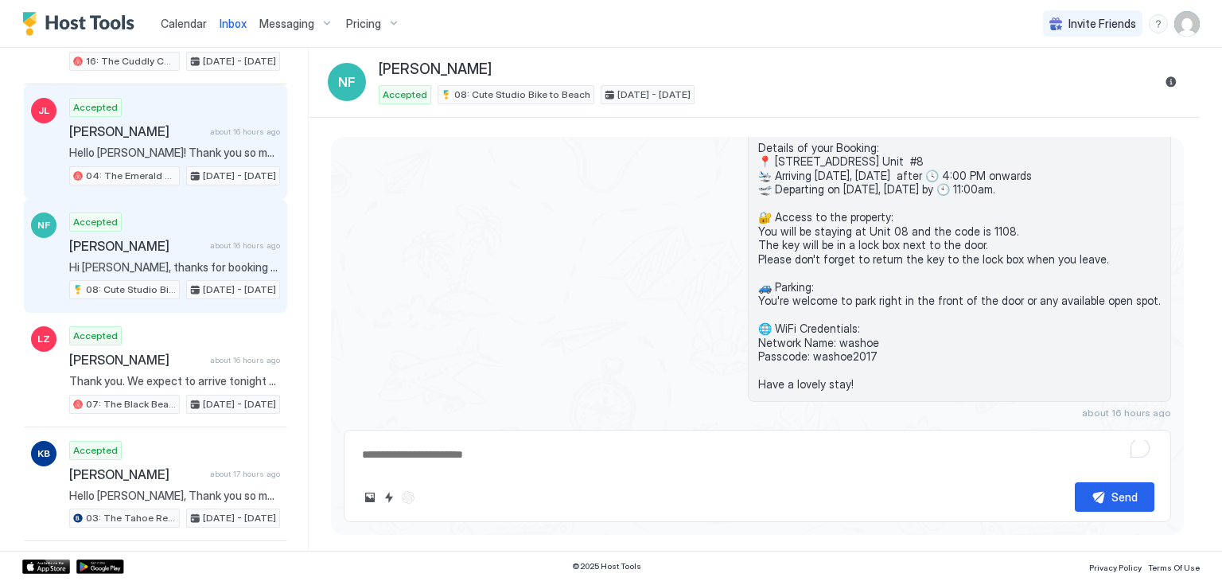
scroll to position [863, 0]
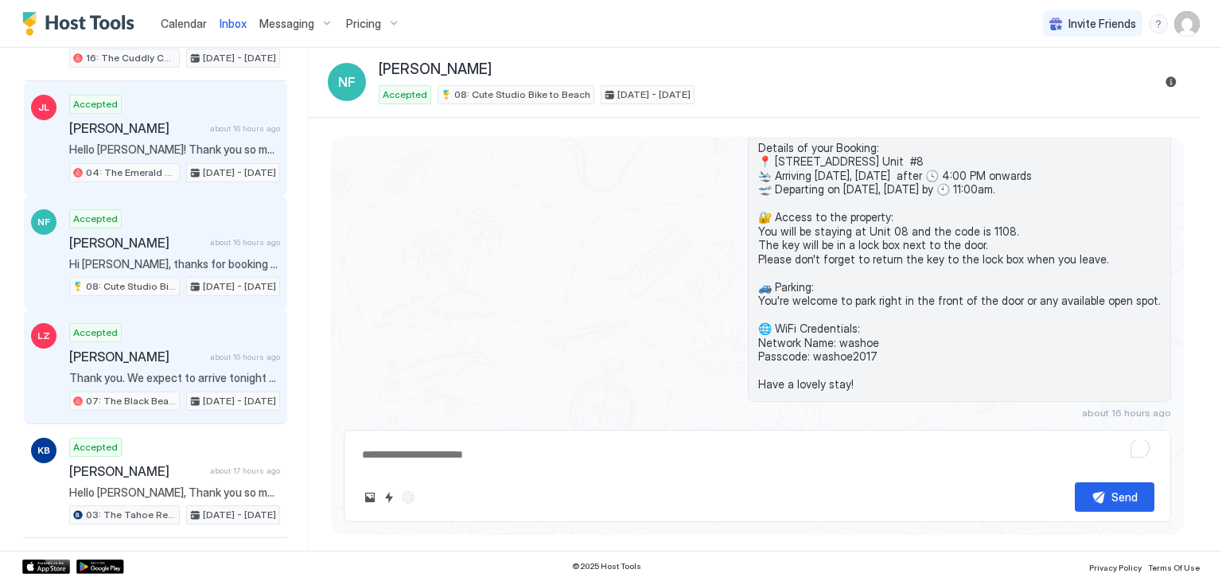
click at [210, 323] on div "Accepted [PERSON_NAME] about 16 hours ago Thank you. We expect to arrive tonigh…" at bounding box center [174, 367] width 211 height 88
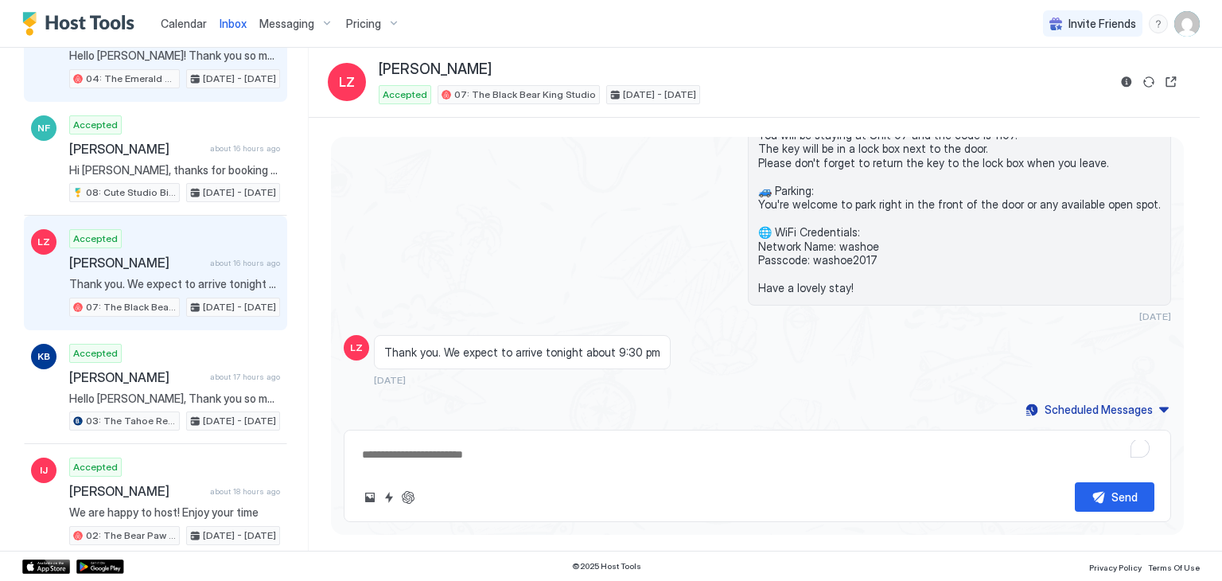
scroll to position [982, 0]
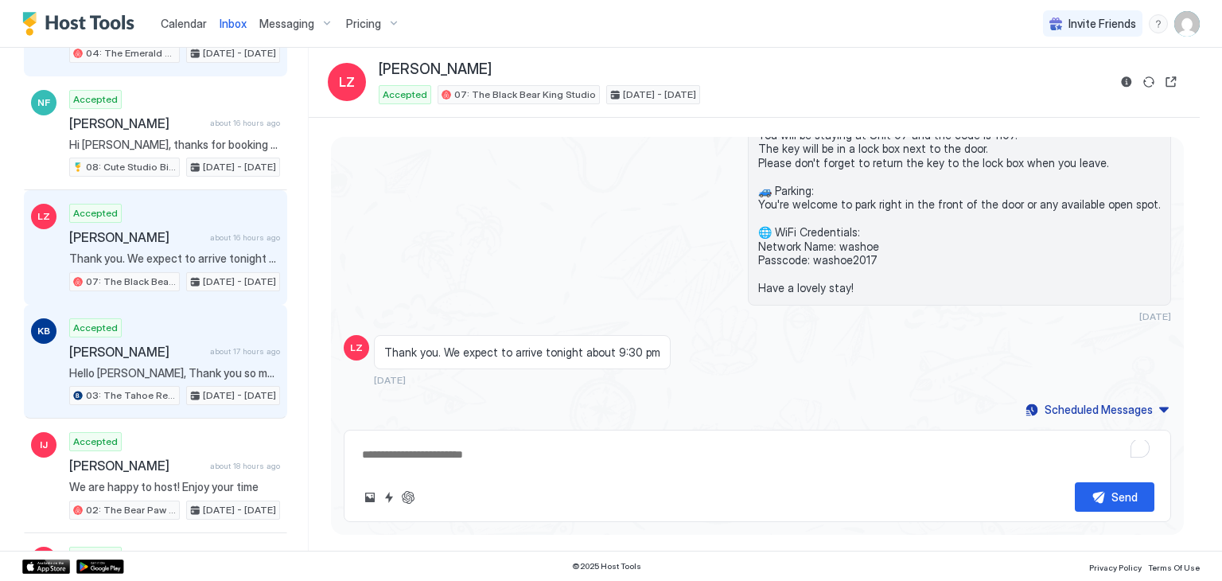
click at [210, 321] on div "Accepted [PERSON_NAME] about 17 hours ago Hello [PERSON_NAME], Thank you so muc…" at bounding box center [174, 362] width 211 height 88
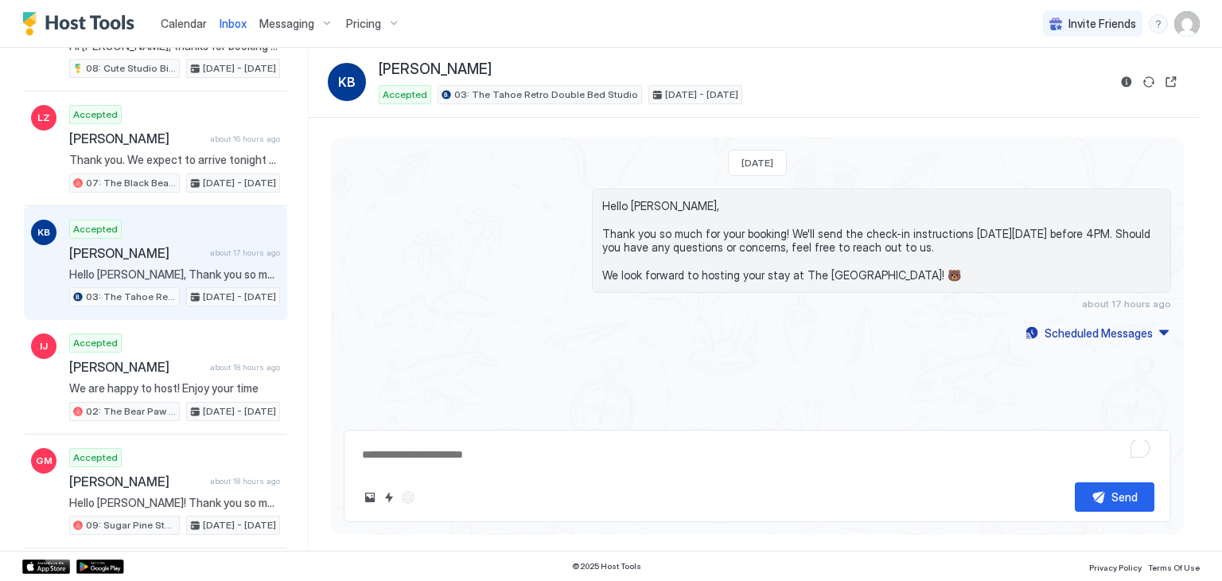
scroll to position [1088, 0]
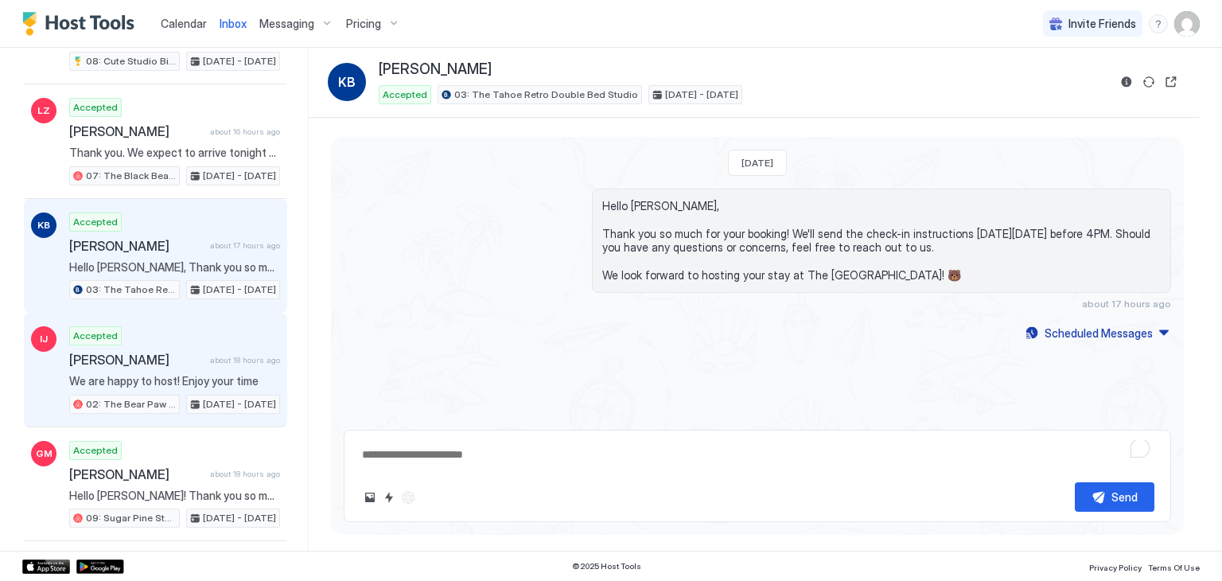
click at [210, 326] on div "Accepted [PERSON_NAME] about 18 hours ago We are happy to host! Enjoy your time…" at bounding box center [174, 370] width 211 height 88
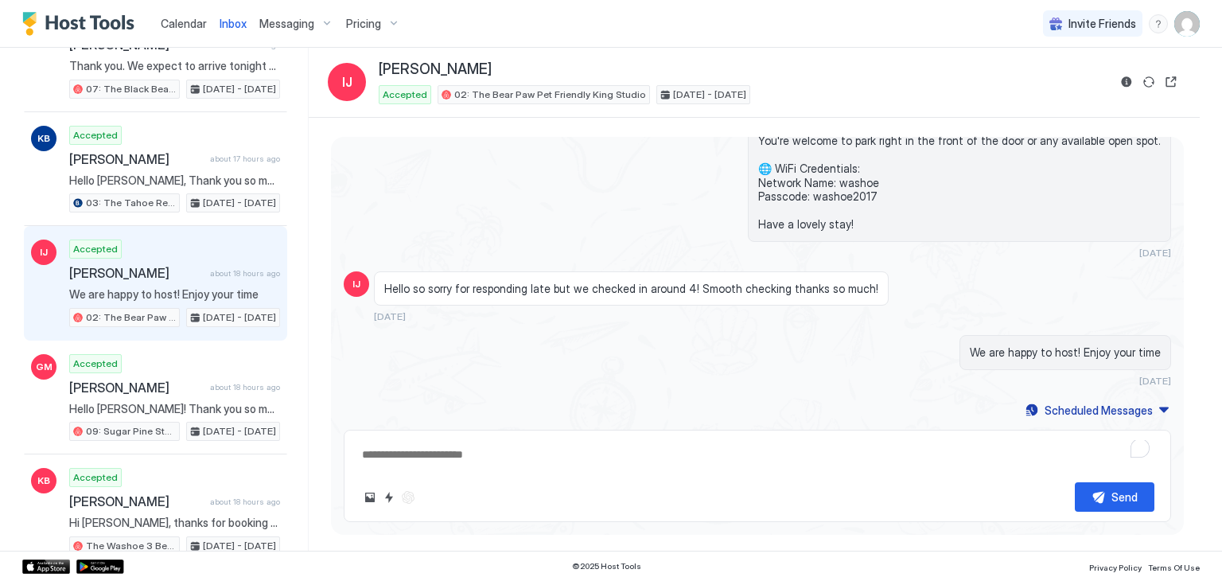
scroll to position [1180, 0]
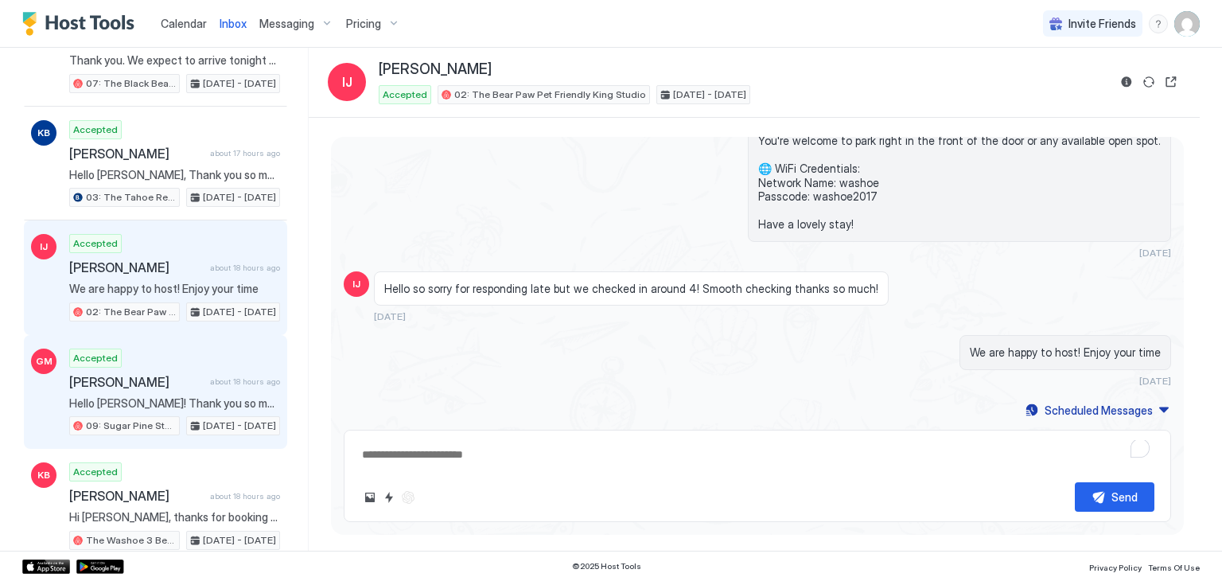
click at [208, 374] on div "[PERSON_NAME] about 18 hours ago" at bounding box center [174, 382] width 211 height 16
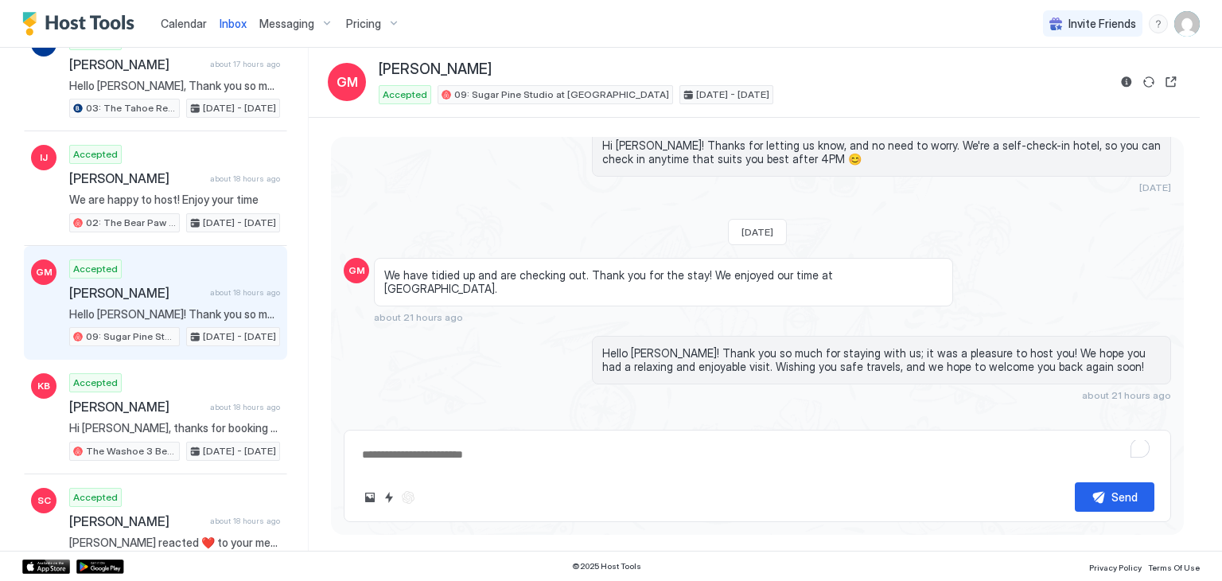
scroll to position [1280, 0]
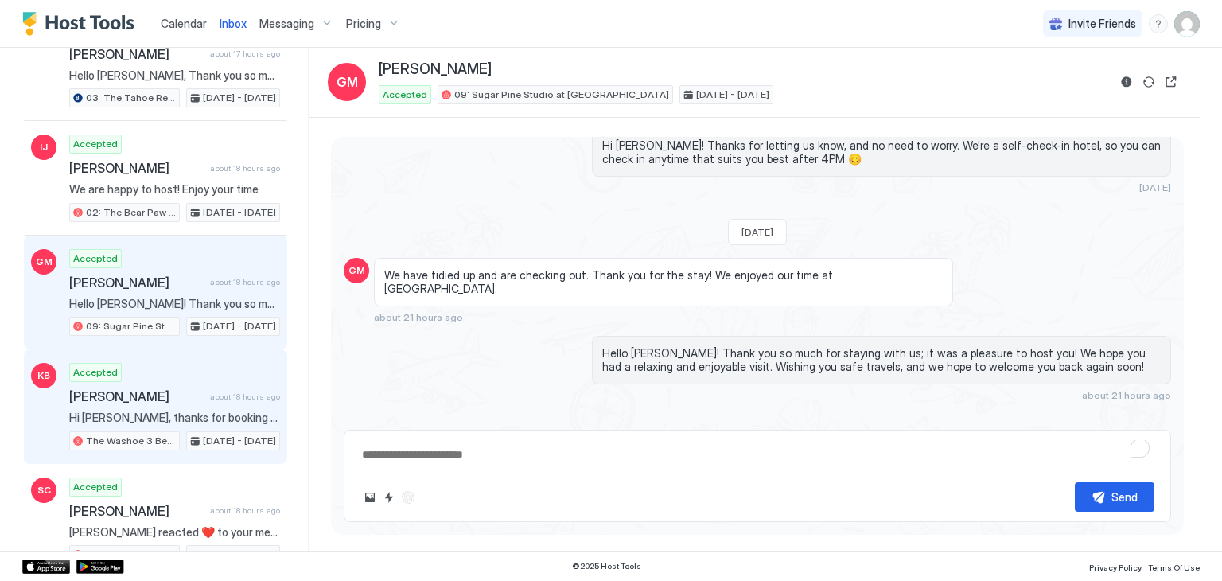
click at [208, 363] on div "Accepted [PERSON_NAME] about 18 hours ago Hi [PERSON_NAME], thanks for booking …" at bounding box center [174, 407] width 211 height 88
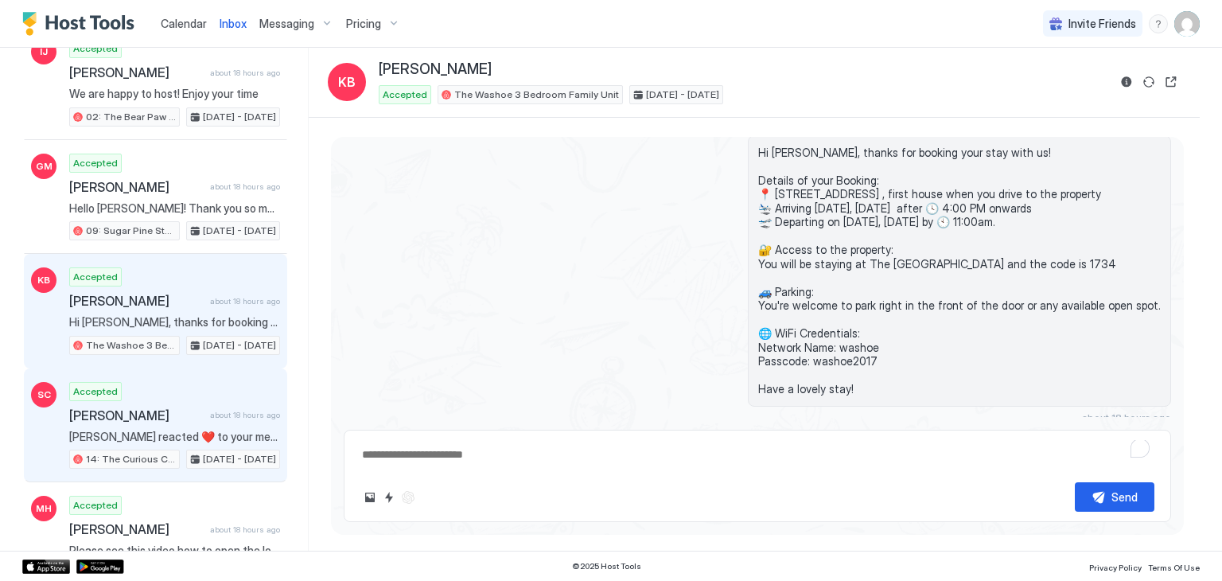
click at [208, 368] on div "SC Accepted [PERSON_NAME] about 18 hours ago [PERSON_NAME] reacted ❤️ to your m…" at bounding box center [155, 425] width 263 height 115
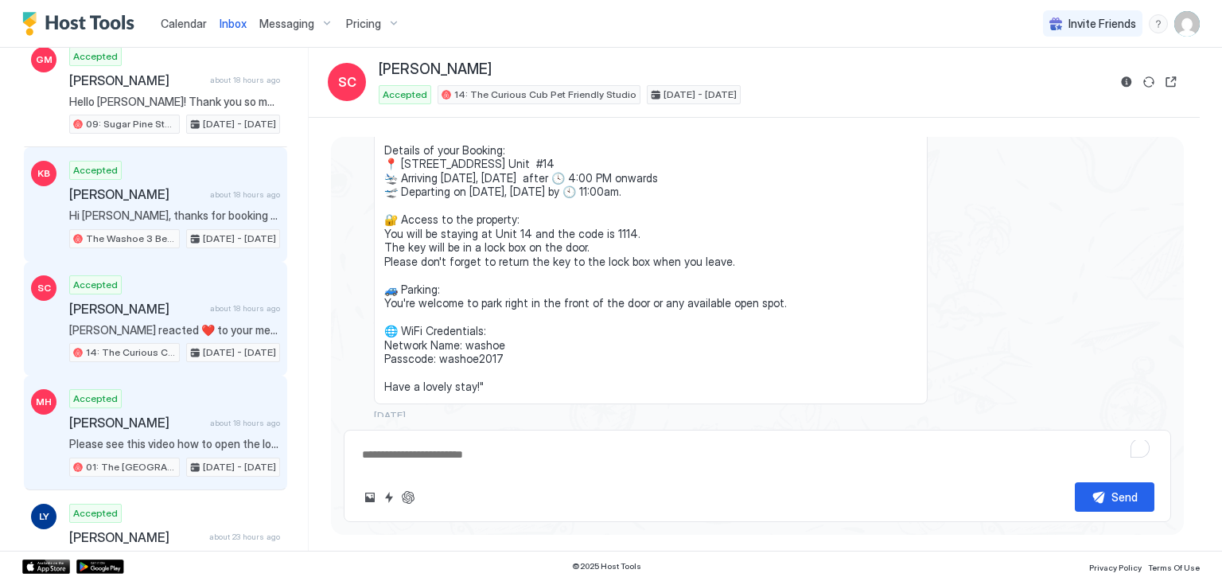
click at [208, 376] on div "MH Accepted [PERSON_NAME] about 18 hours ago Please see this video how to open …" at bounding box center [155, 433] width 263 height 115
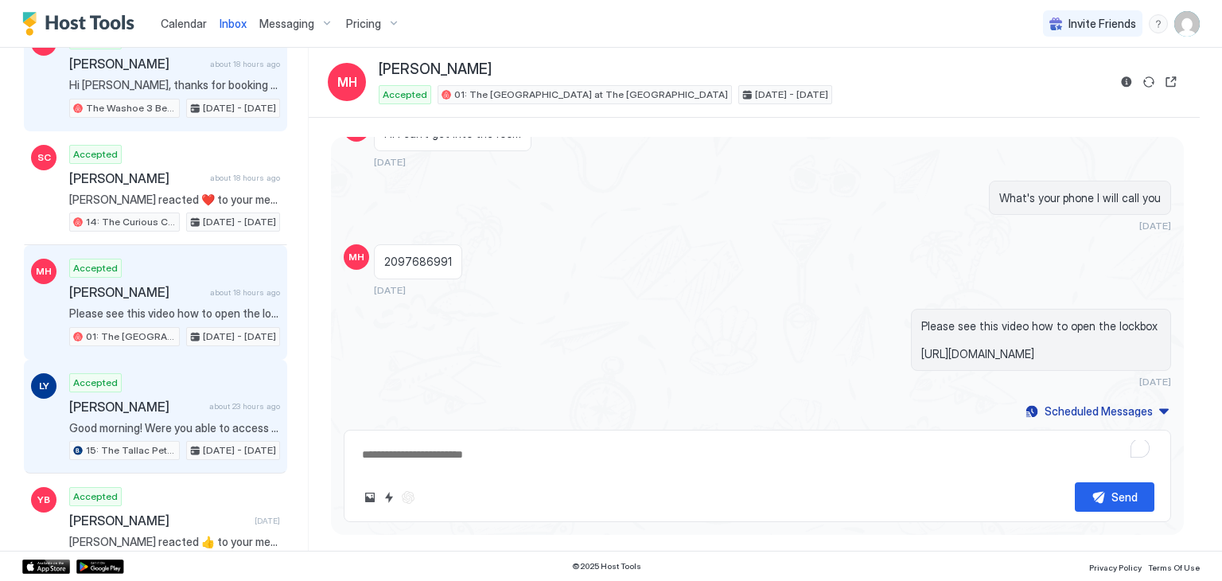
click at [208, 373] on div "Accepted [PERSON_NAME] about 23 hours ago Good morning! Were you able to access…" at bounding box center [174, 417] width 211 height 88
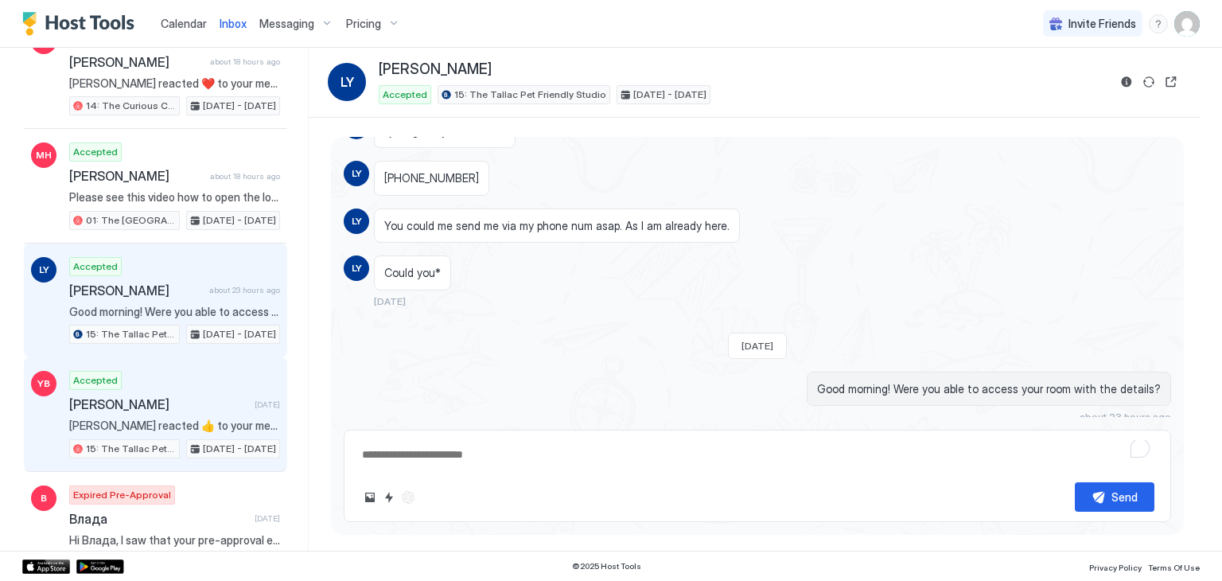
click at [208, 371] on div "Accepted [PERSON_NAME] [DATE] [PERSON_NAME] reacted 👍 to your message "Let us k…" at bounding box center [174, 415] width 211 height 88
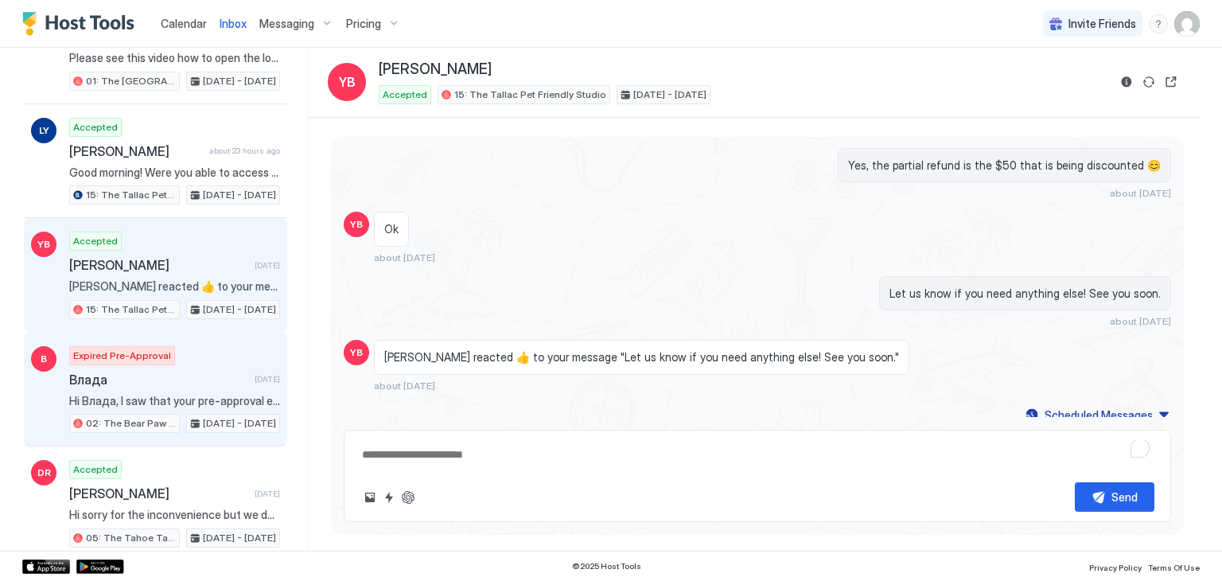
click at [208, 372] on span "Влада" at bounding box center [158, 380] width 179 height 16
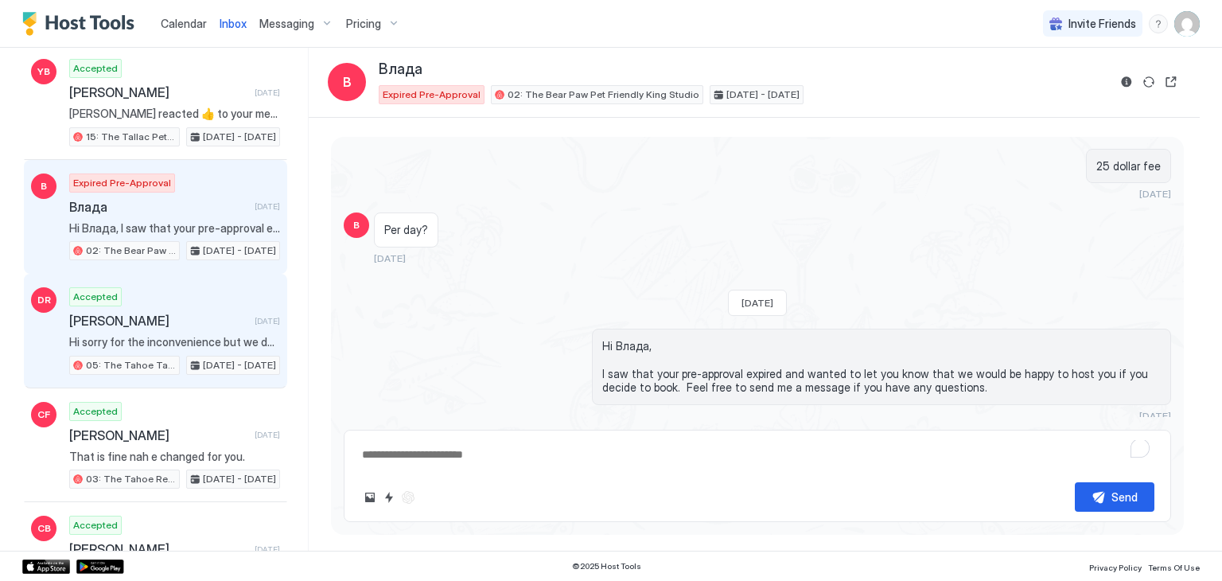
click at [208, 362] on div "DR Accepted [PERSON_NAME] [DATE] Hi sorry for the inconvenience but we don't ha…" at bounding box center [155, 331] width 263 height 115
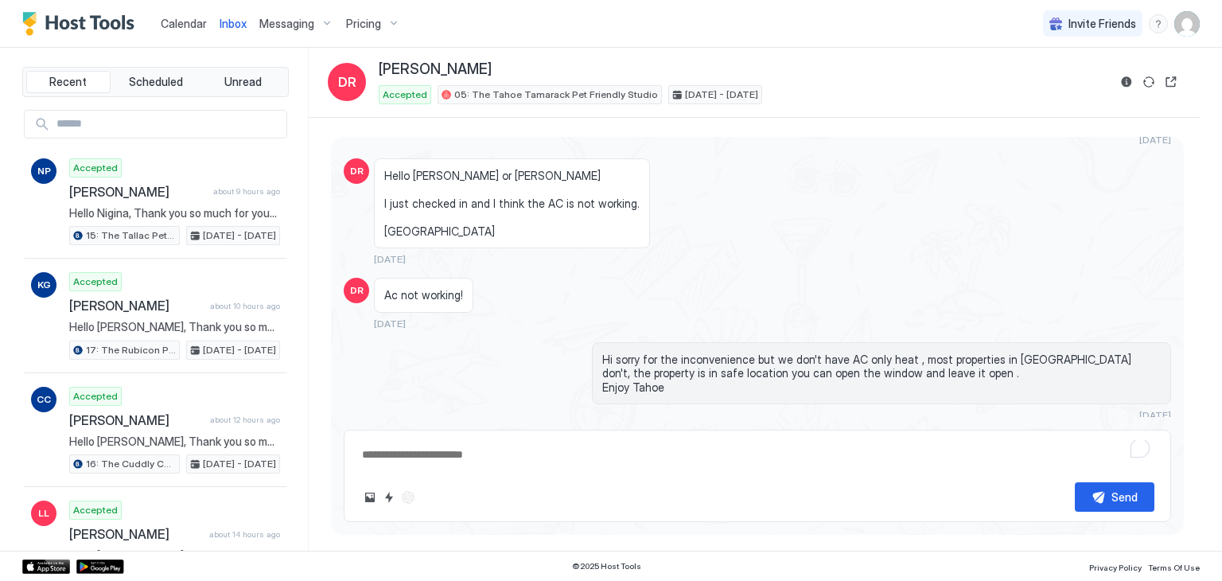
click at [181, 14] on div "Calendar" at bounding box center [183, 23] width 59 height 29
click at [182, 27] on span "Calendar" at bounding box center [184, 24] width 46 height 14
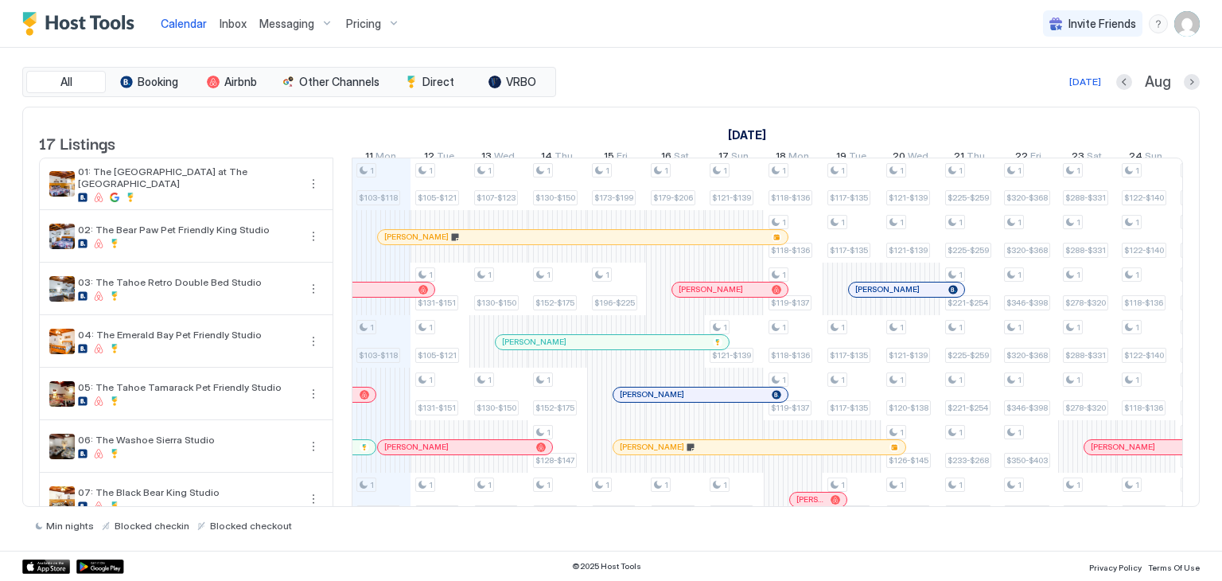
click at [232, 23] on span "Inbox" at bounding box center [233, 24] width 27 height 14
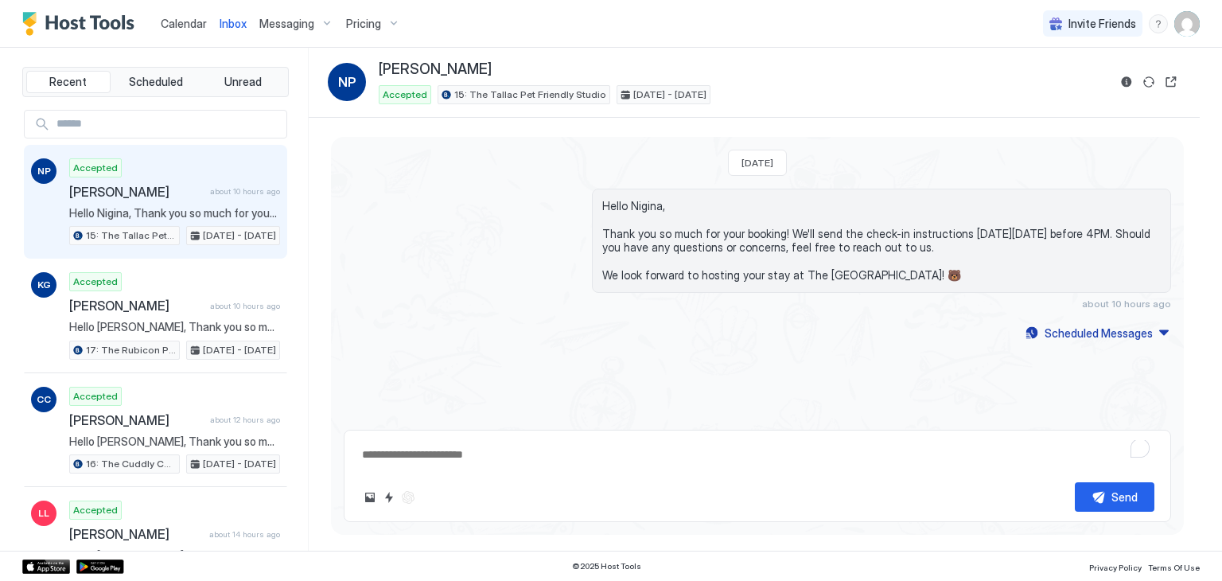
click at [711, 351] on div "[DATE] Hello [PERSON_NAME], Thank you so much for your booking! We'll send the …" at bounding box center [757, 277] width 853 height 281
